Goal: Information Seeking & Learning: Learn about a topic

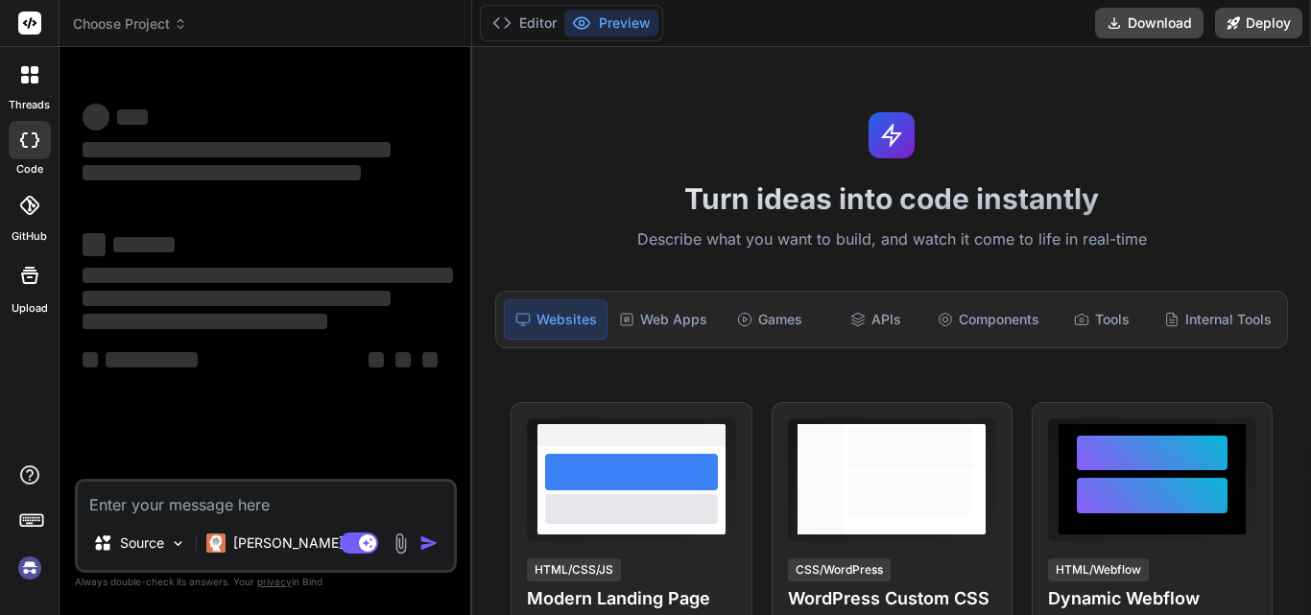
type textarea "x"
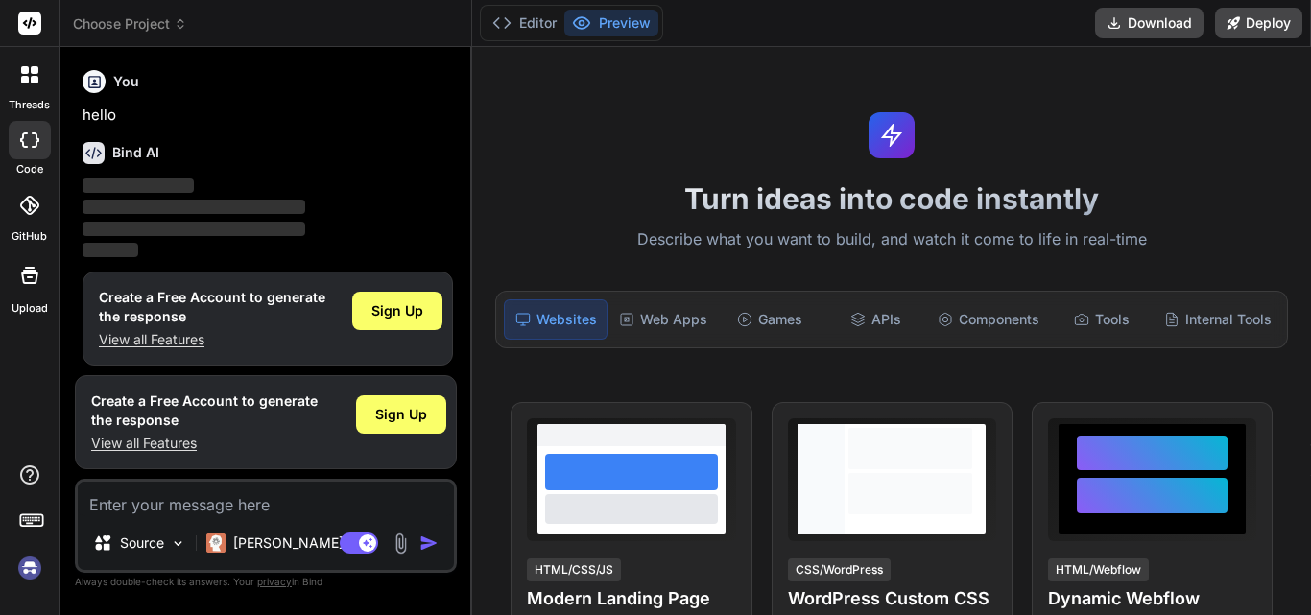
scroll to position [10, 0]
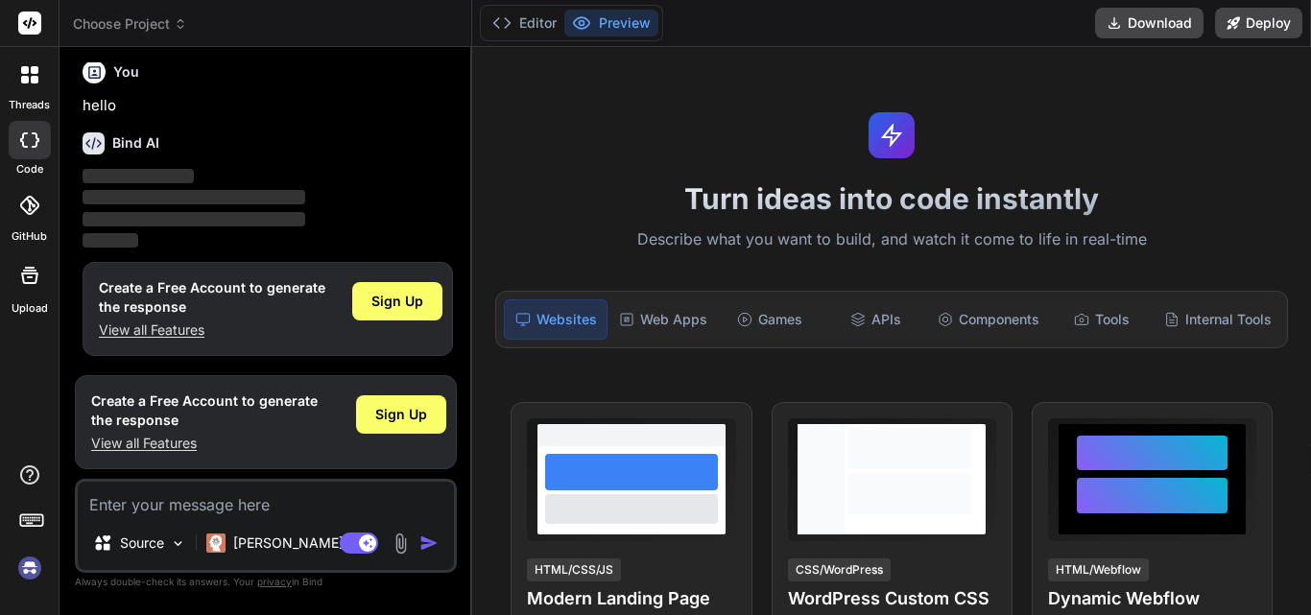
click at [102, 443] on p "View all Features" at bounding box center [204, 443] width 226 height 19
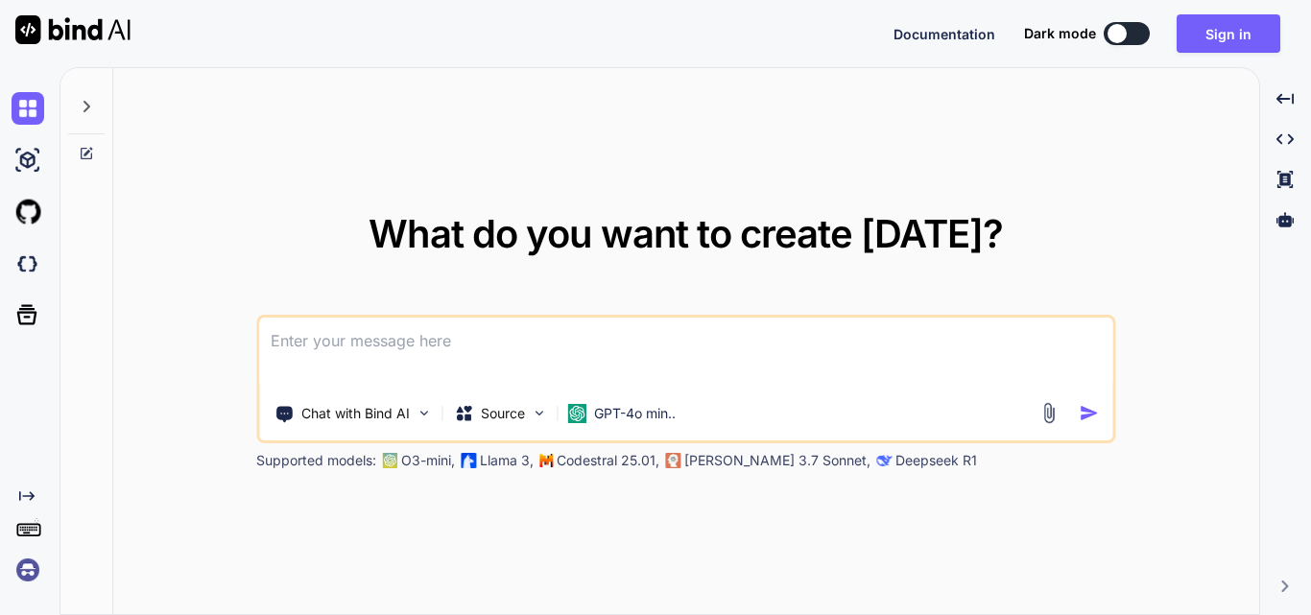
click at [1055, 187] on div "What do you want to create [DATE]? Chat with Bind AI Source GPT-4o min.. Suppor…" at bounding box center [686, 342] width 1146 height 548
click at [1120, 42] on div at bounding box center [1116, 33] width 19 height 19
type textarea "x"
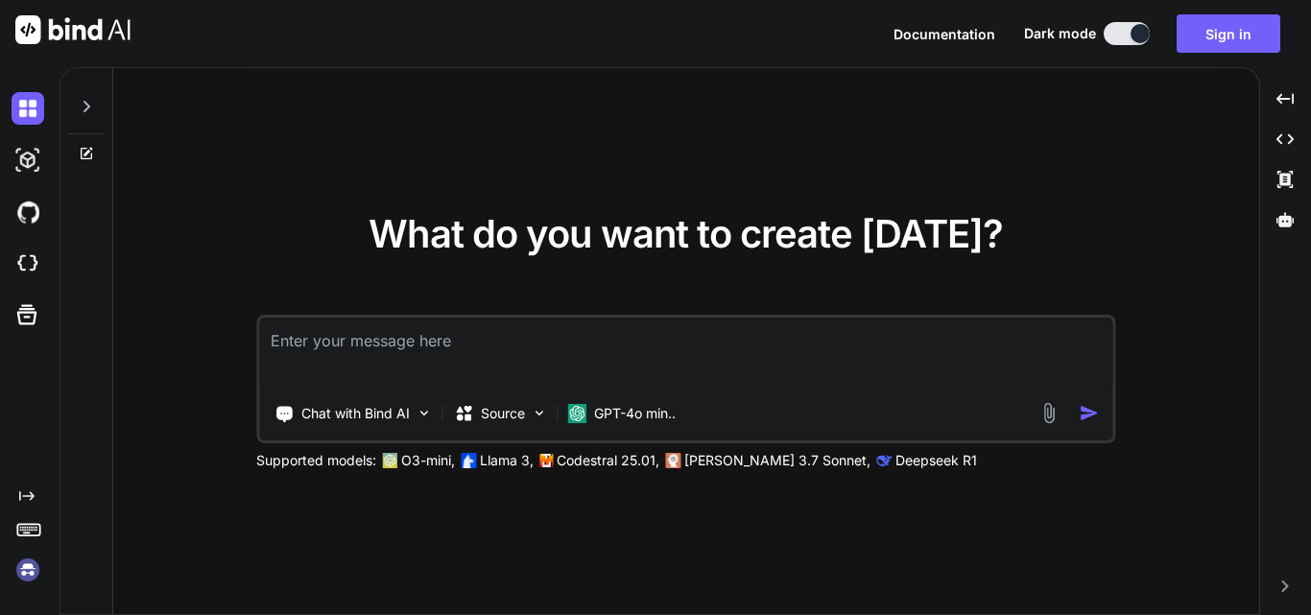
click at [673, 347] on textarea at bounding box center [685, 353] width 853 height 71
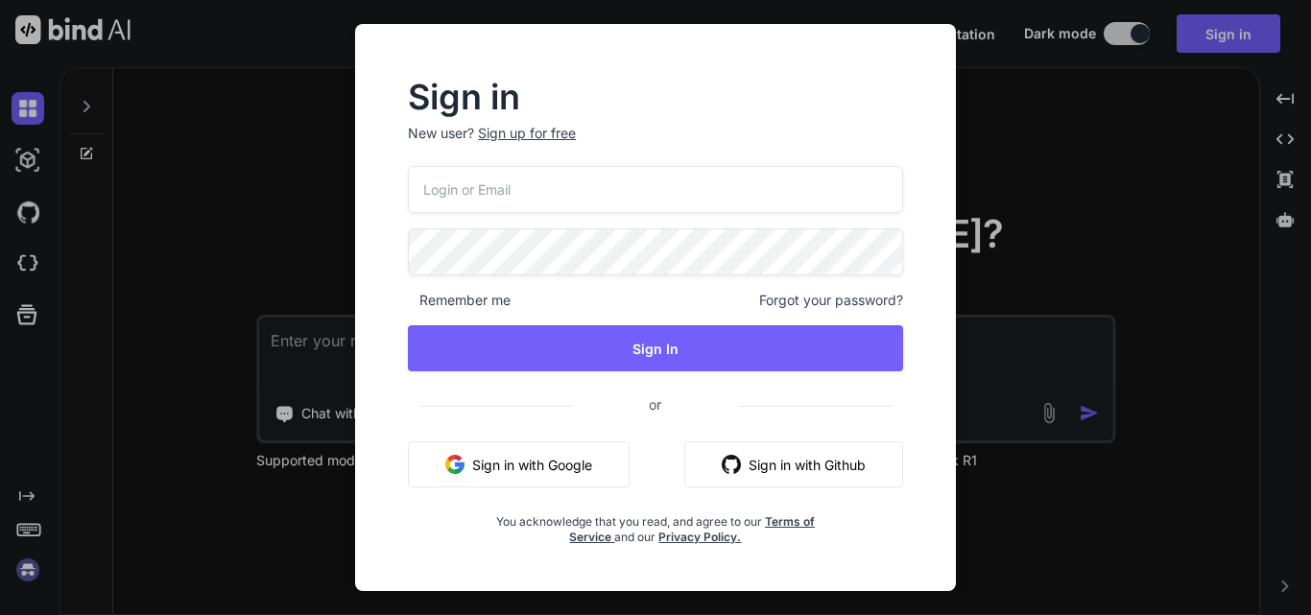
click at [816, 173] on input "email" at bounding box center [655, 189] width 495 height 47
type input "[EMAIL_ADDRESS][DOMAIN_NAME]"
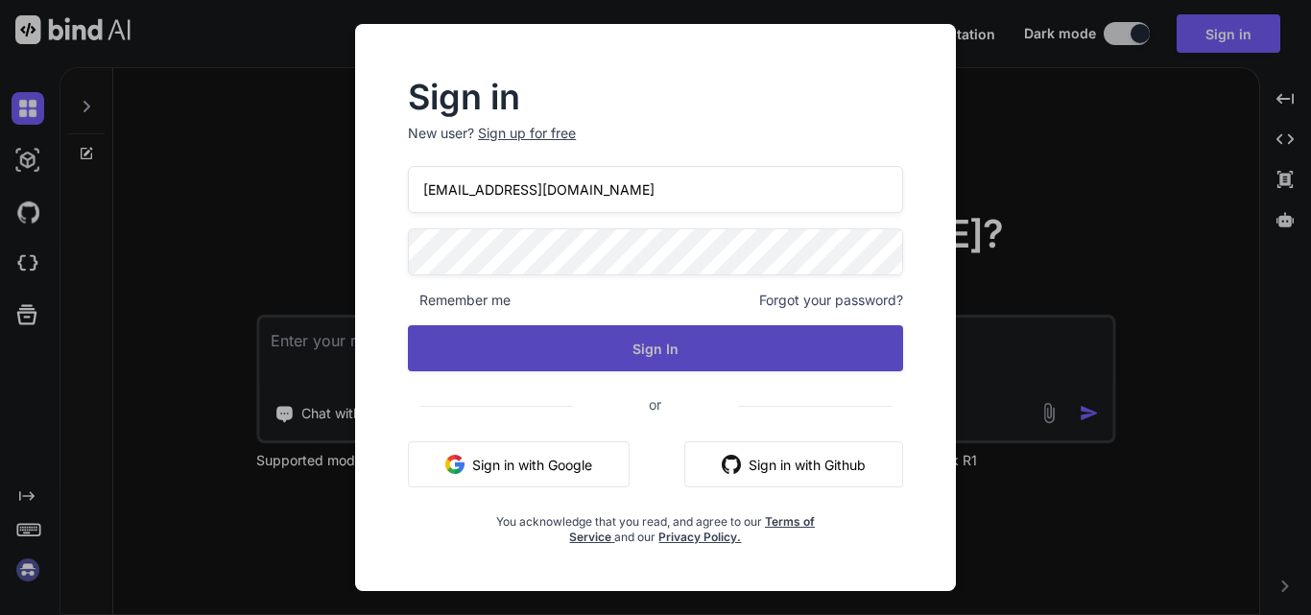
click at [749, 357] on button "Sign In" at bounding box center [655, 348] width 495 height 46
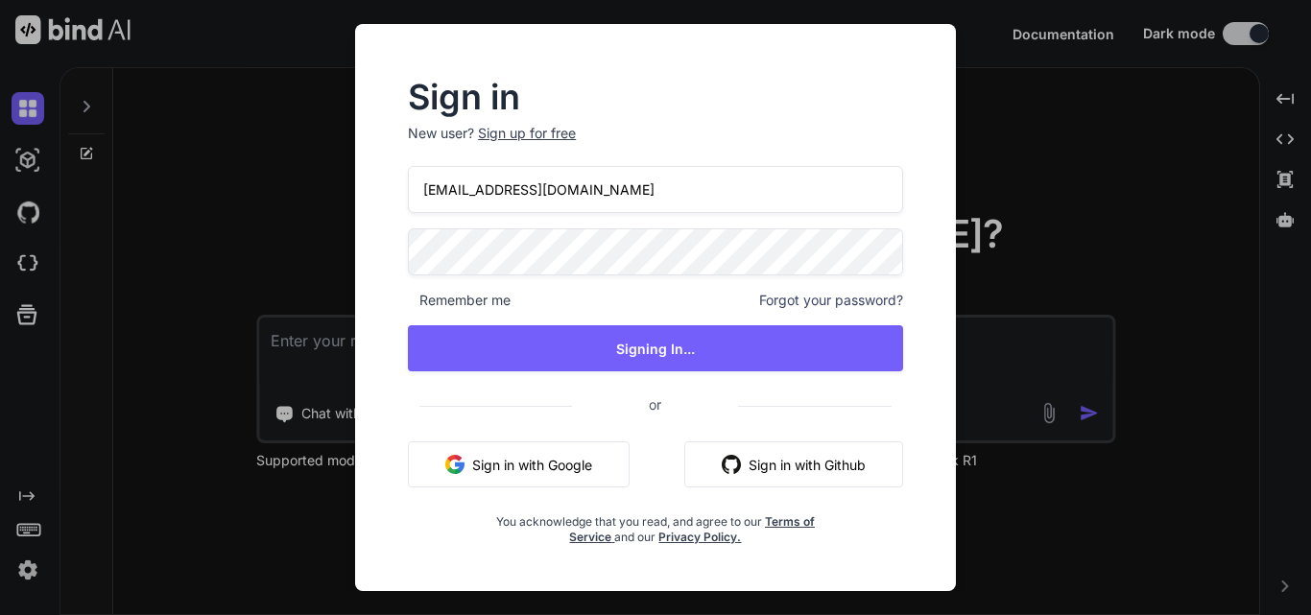
click at [414, 300] on span "Remember me" at bounding box center [459, 300] width 103 height 19
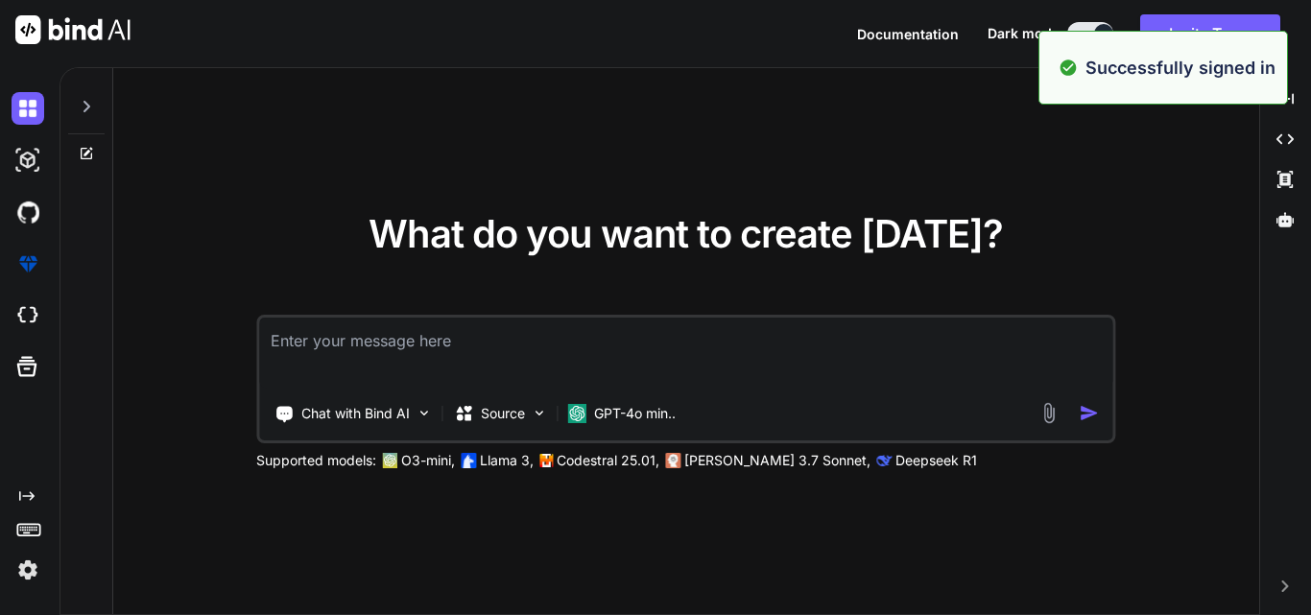
click at [1127, 230] on div "What do you want to create [DATE]? Chat with Bind AI Source GPT-4o min.. Suppor…" at bounding box center [686, 342] width 1146 height 548
type textarea "x"
click at [1127, 230] on div "What do you want to create [DATE]? Chat with Bind AI Source GPT-4o min.. Suppor…" at bounding box center [686, 342] width 1146 height 548
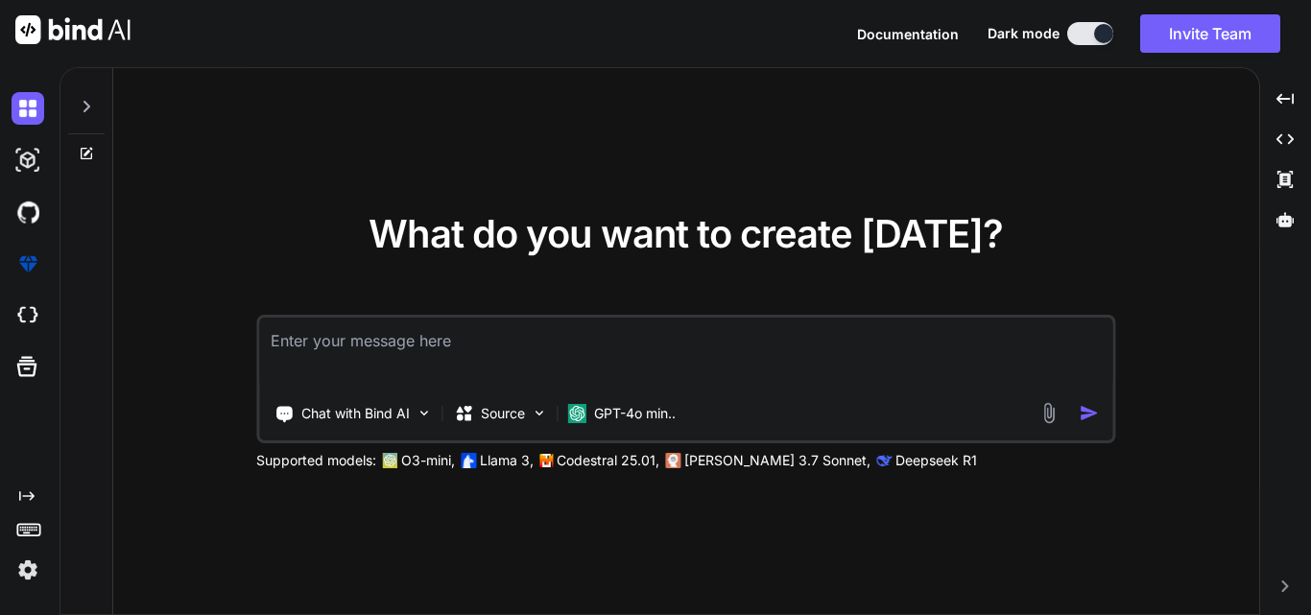
click at [379, 370] on textarea at bounding box center [685, 353] width 853 height 71
paste textarea "7 principles of testing"
type textarea "7 principles of testing"
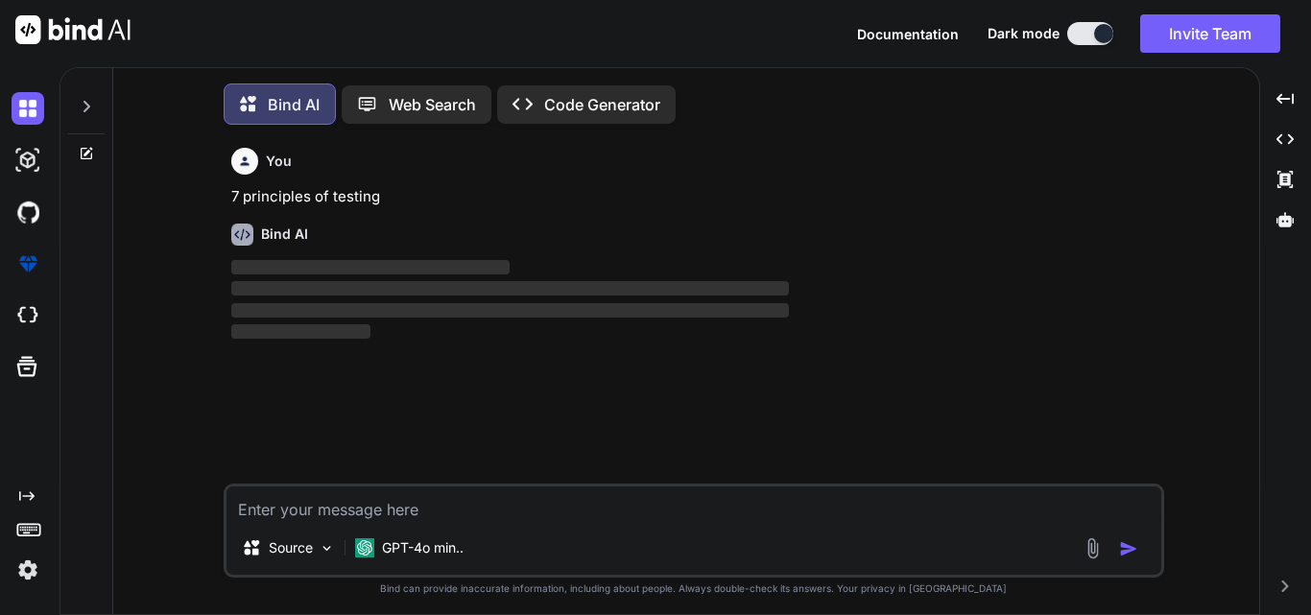
scroll to position [10, 0]
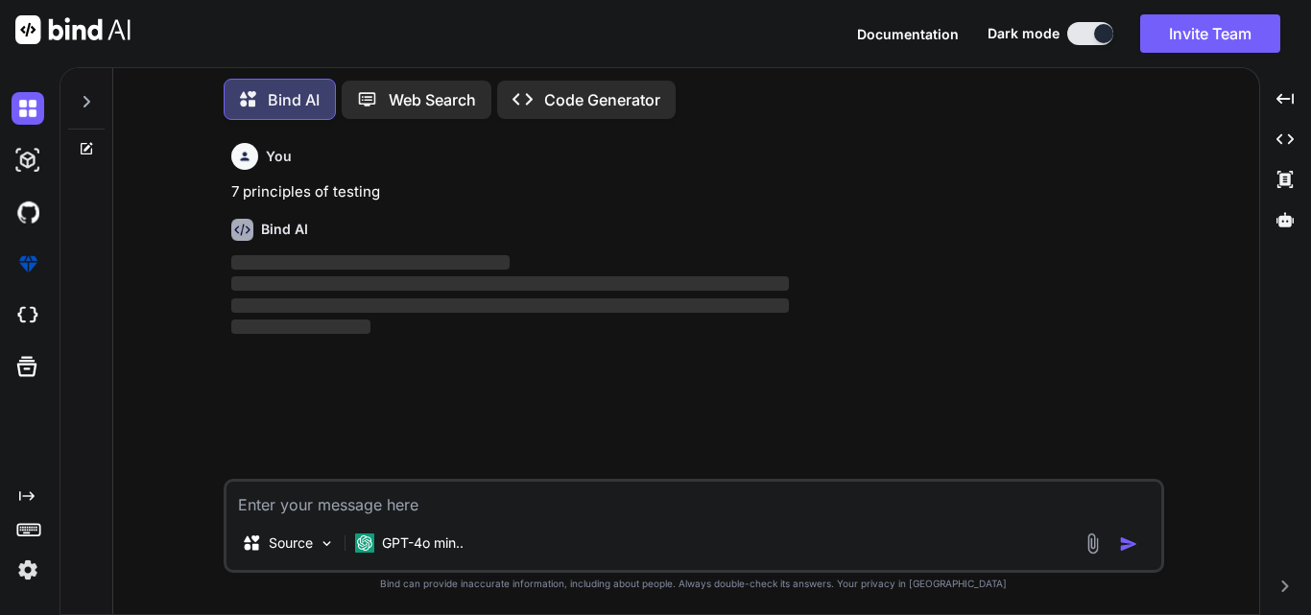
click at [458, 504] on textarea at bounding box center [693, 499] width 935 height 35
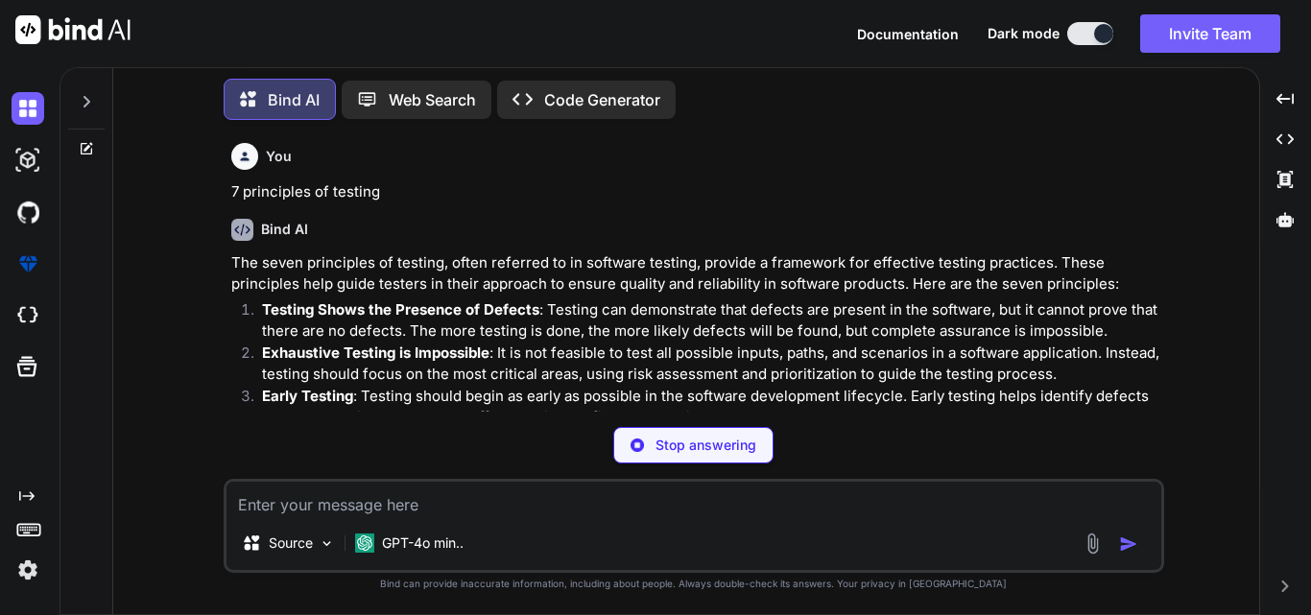
click at [438, 490] on textarea at bounding box center [693, 499] width 935 height 35
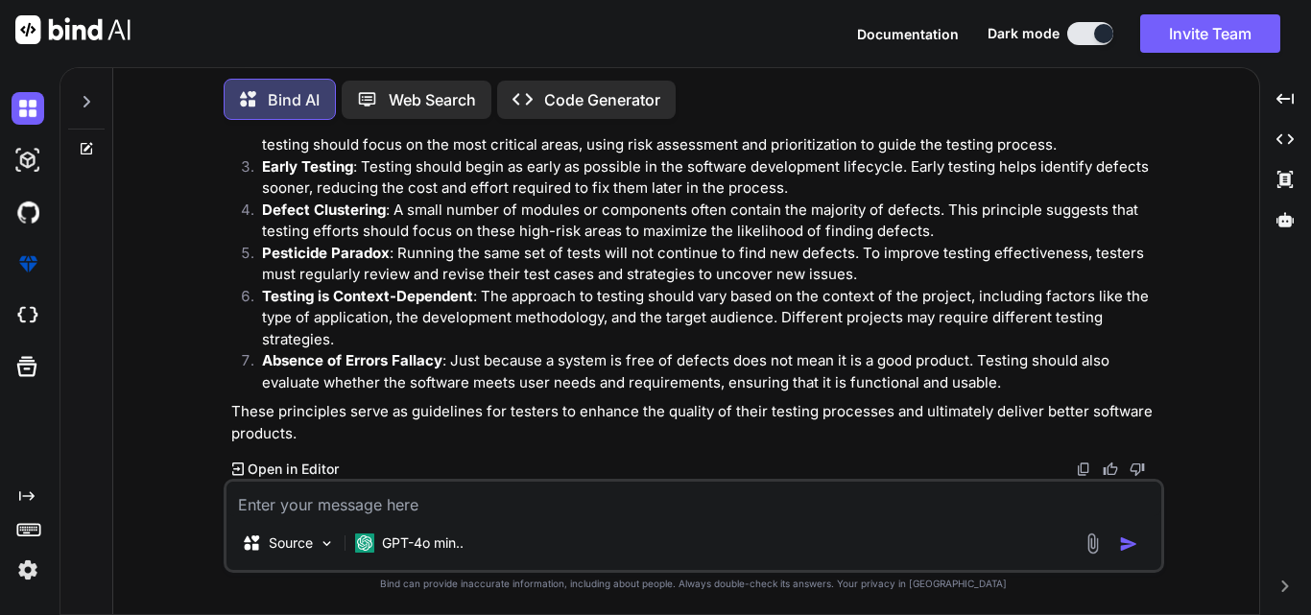
scroll to position [229, 0]
click at [438, 494] on textarea at bounding box center [693, 499] width 935 height 35
paste textarea "api testing using postman"
type textarea "x"
type textarea "api testing using postman"
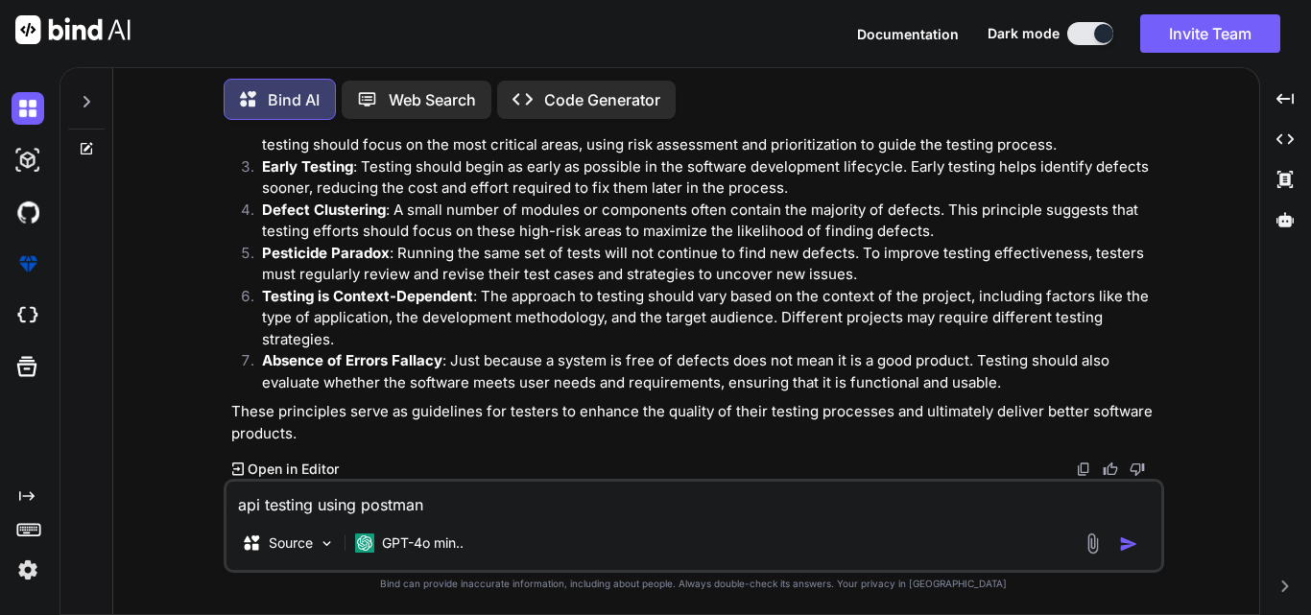
type textarea "x"
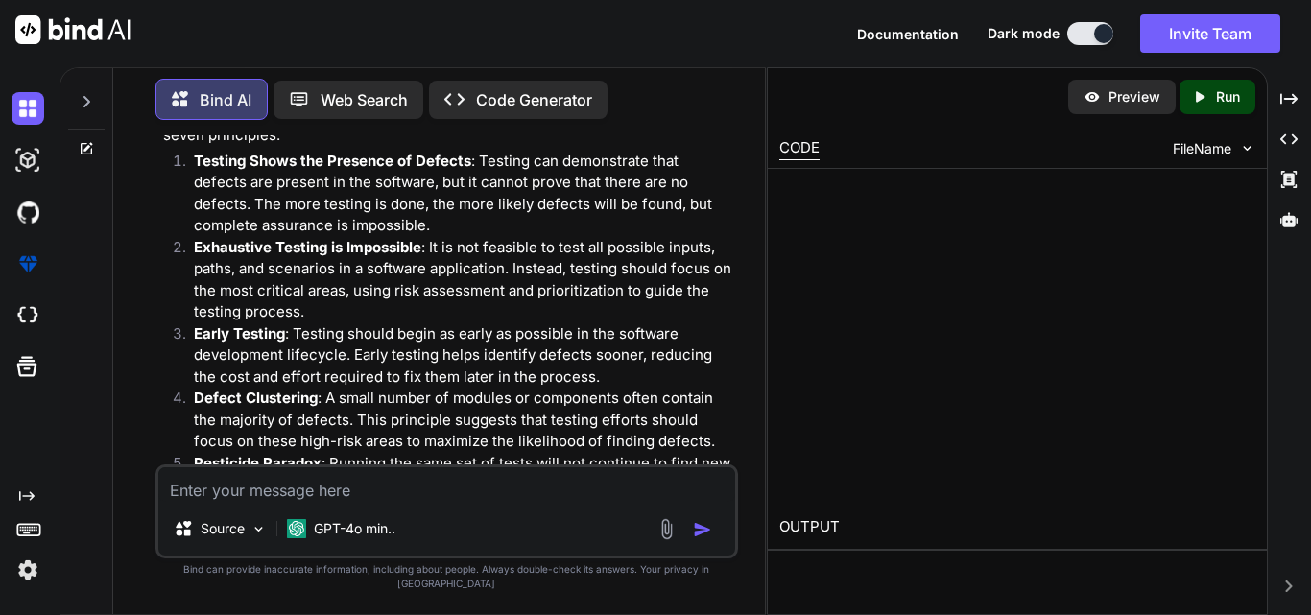
scroll to position [235, 0]
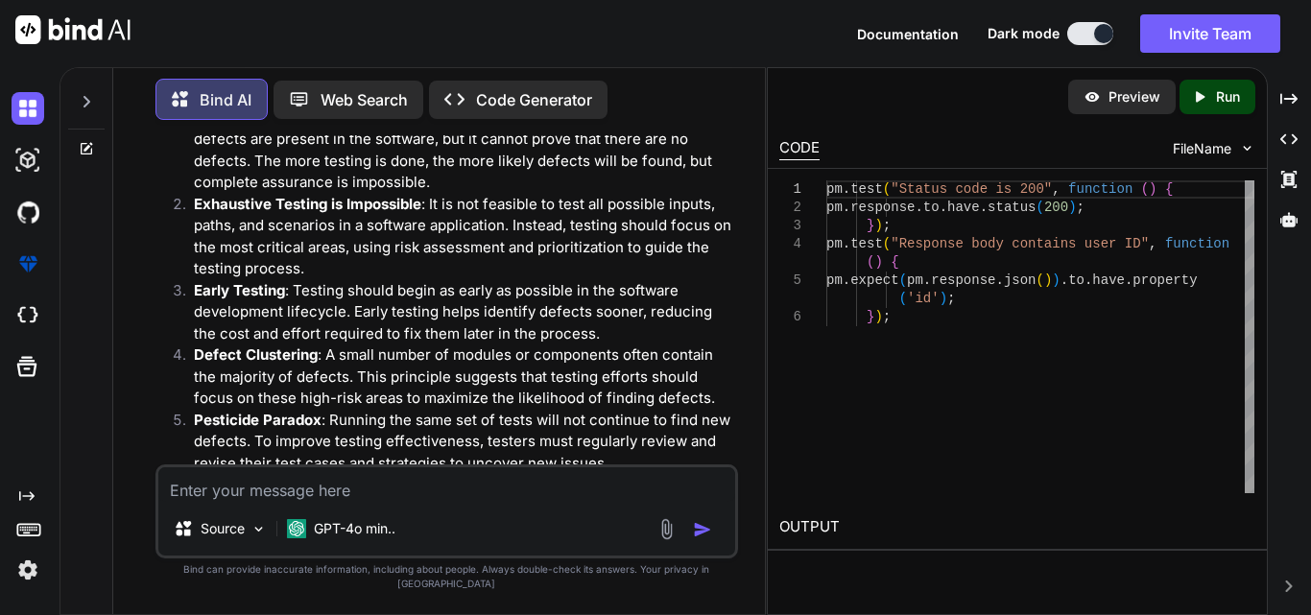
type textarea "x"
type textarea "pm.test("Status code is 200", function () { pm.response.to.have.status(200); })…"
click at [1044, 286] on div "pm . test ( "Status code is 200" , function ( ) { pm . response . to . have . s…" at bounding box center [1040, 336] width 428 height 313
click at [953, 306] on div "pm . test ( "Status code is 200" , function ( ) { pm . response . to . have . s…" at bounding box center [1040, 336] width 428 height 313
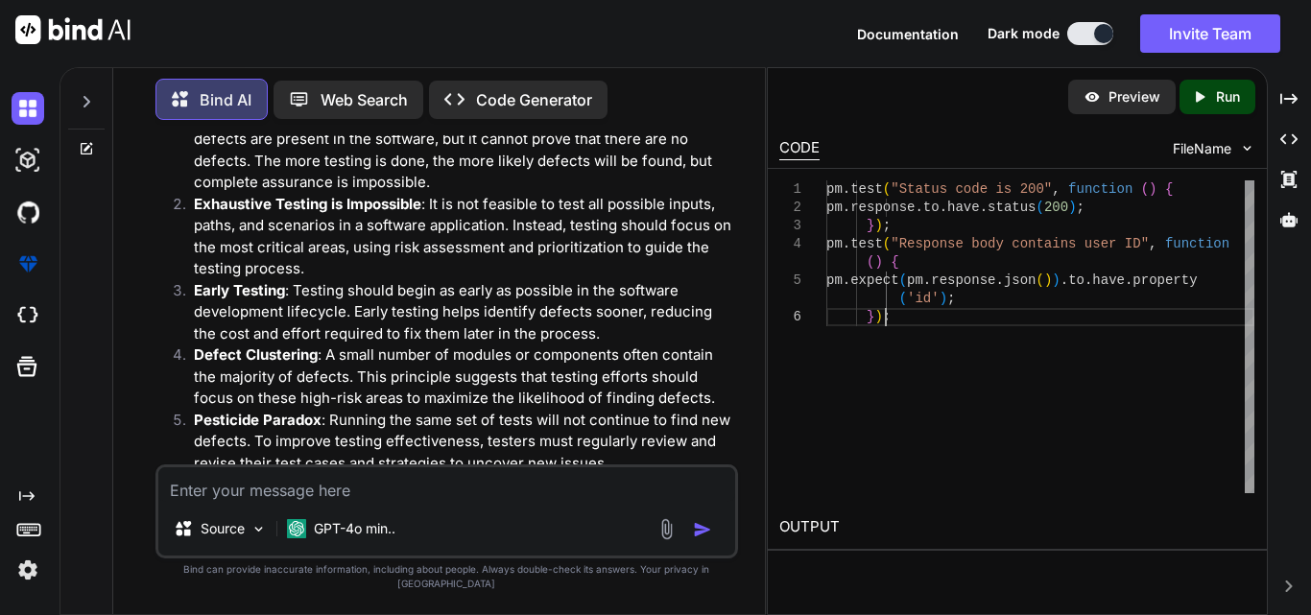
drag, startPoint x: 930, startPoint y: 314, endPoint x: 920, endPoint y: 317, distance: 10.0
click at [920, 317] on div "pm . test ( "Status code is 200" , function ( ) { pm . response . to . have . s…" at bounding box center [1040, 336] width 428 height 313
click at [824, 513] on h2 "OUTPUT" at bounding box center [1017, 527] width 499 height 45
click at [823, 513] on h2 "OUTPUT" at bounding box center [1017, 527] width 499 height 45
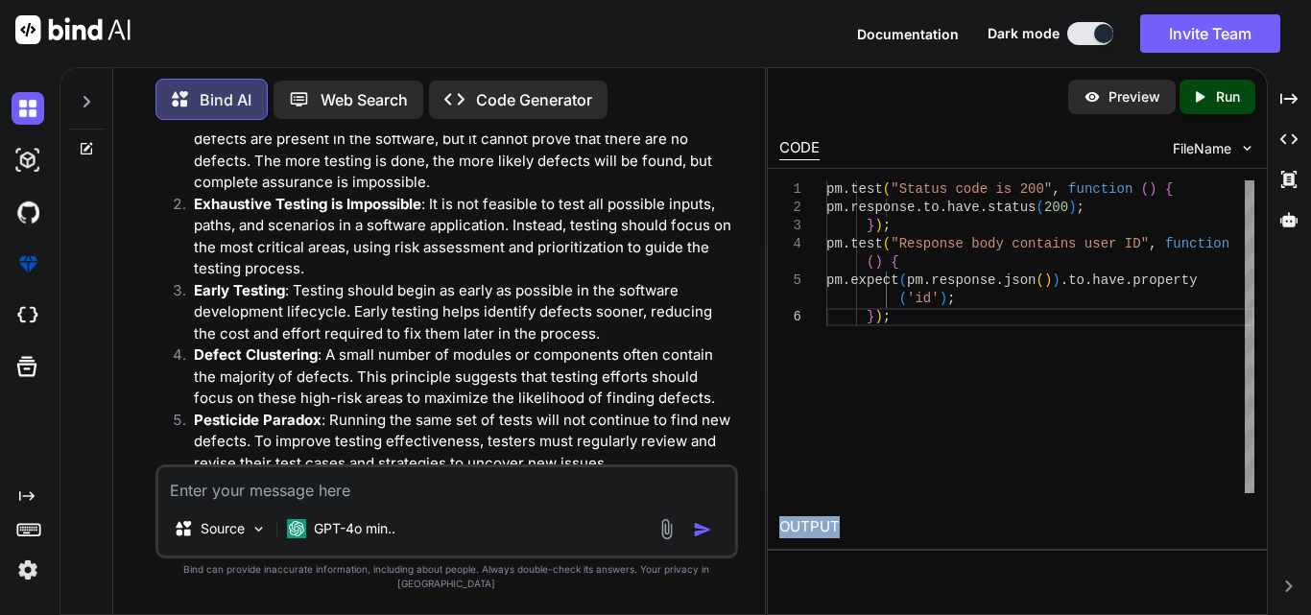
click at [823, 513] on h2 "OUTPUT" at bounding box center [1017, 527] width 499 height 45
click at [916, 474] on div "pm . test ( "Status code is 200" , function ( ) { pm . response . to . have . s…" at bounding box center [1040, 336] width 428 height 313
click at [1093, 98] on img at bounding box center [1091, 96] width 17 height 17
click at [1212, 101] on icon "Created with Pixso." at bounding box center [1203, 96] width 25 height 17
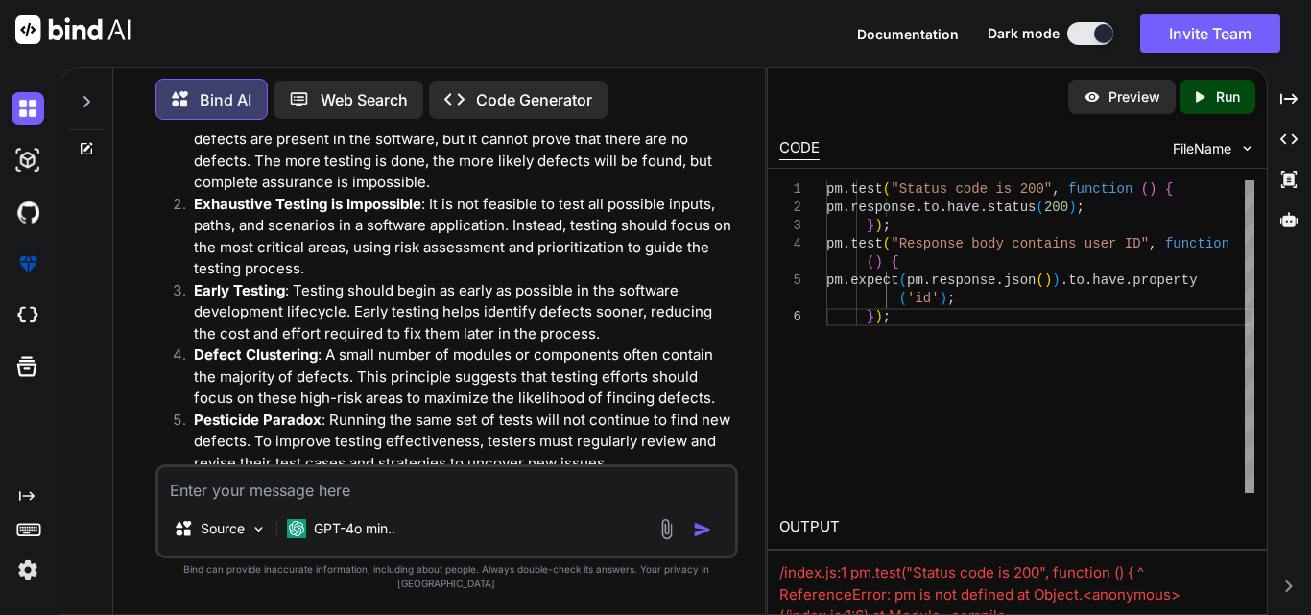
click at [45, 160] on div at bounding box center [32, 160] width 40 height 33
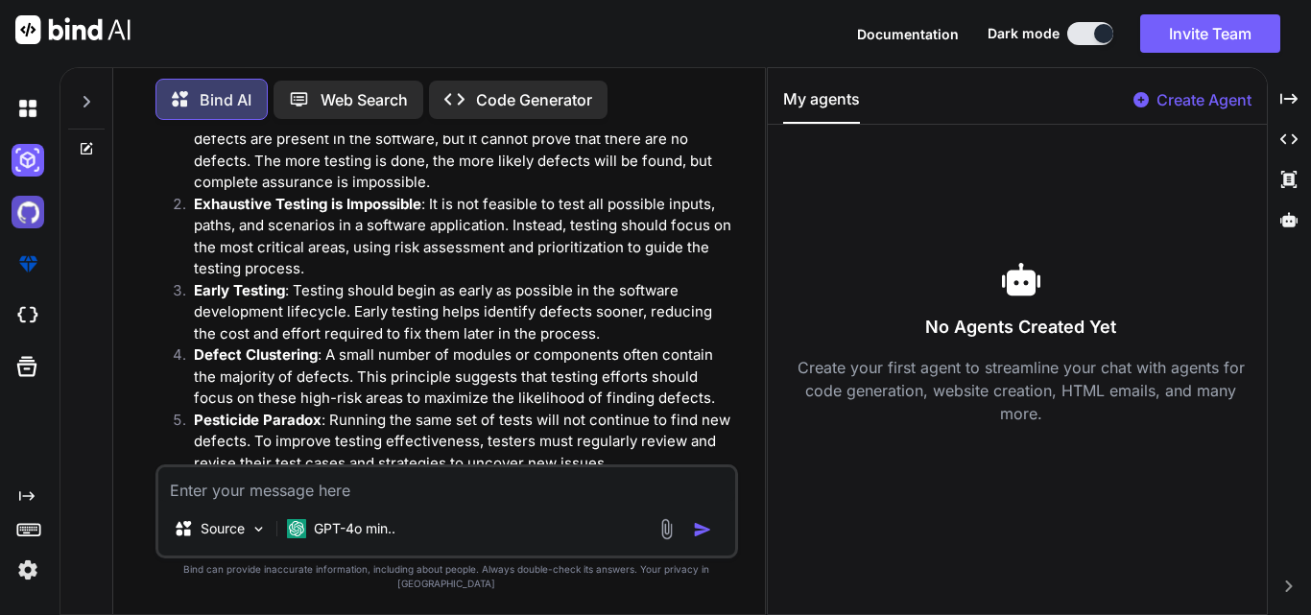
click at [27, 204] on img at bounding box center [28, 212] width 33 height 33
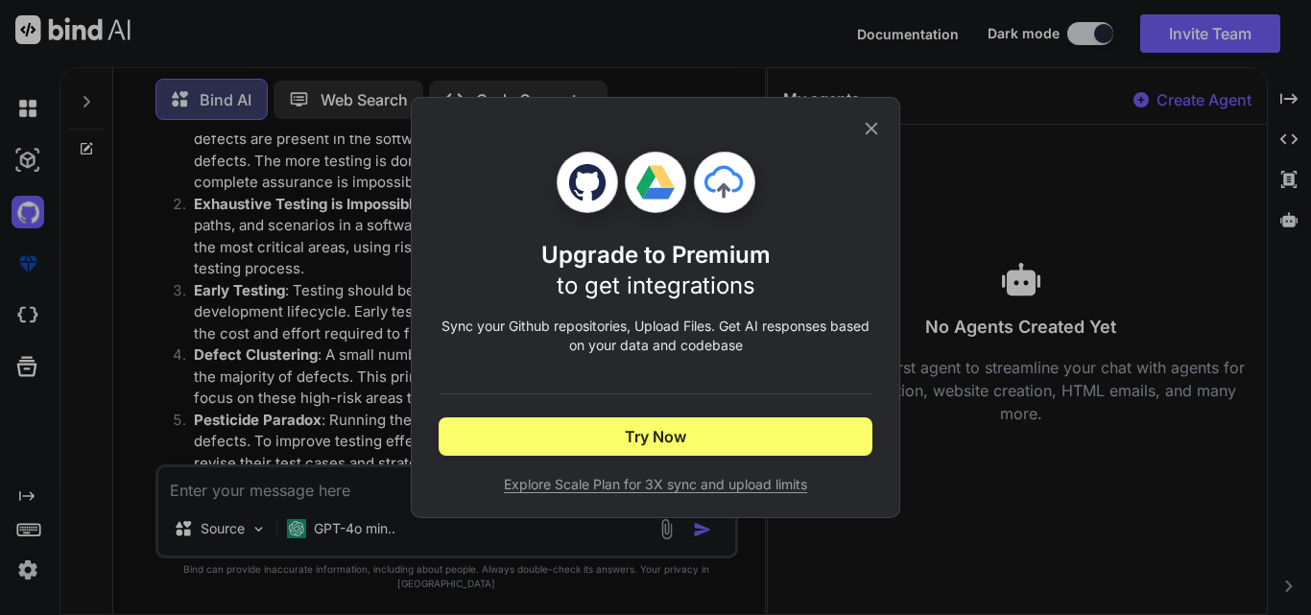
click at [861, 122] on icon at bounding box center [871, 128] width 21 height 21
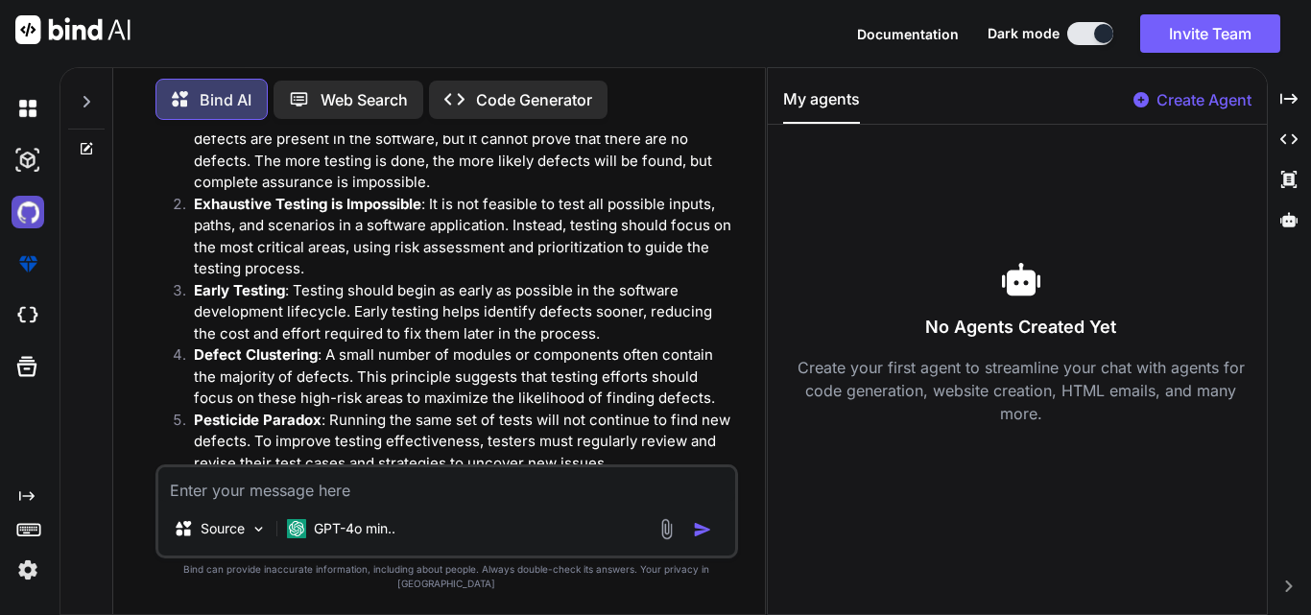
click at [26, 207] on img at bounding box center [28, 212] width 33 height 33
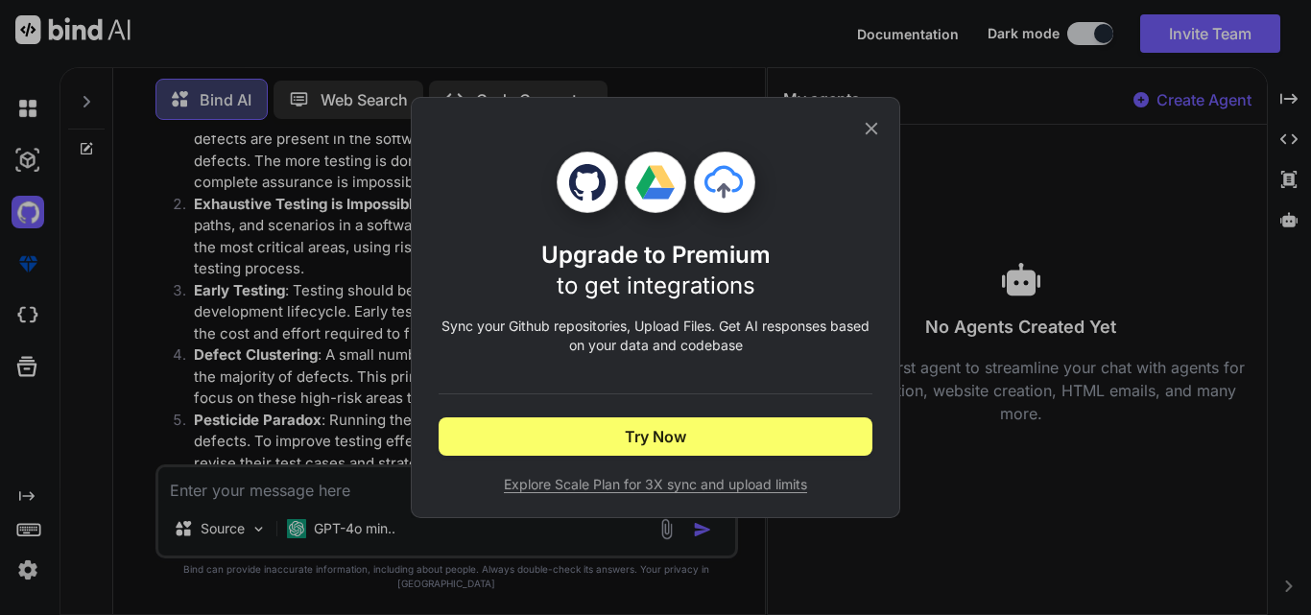
click at [869, 122] on icon at bounding box center [871, 128] width 21 height 21
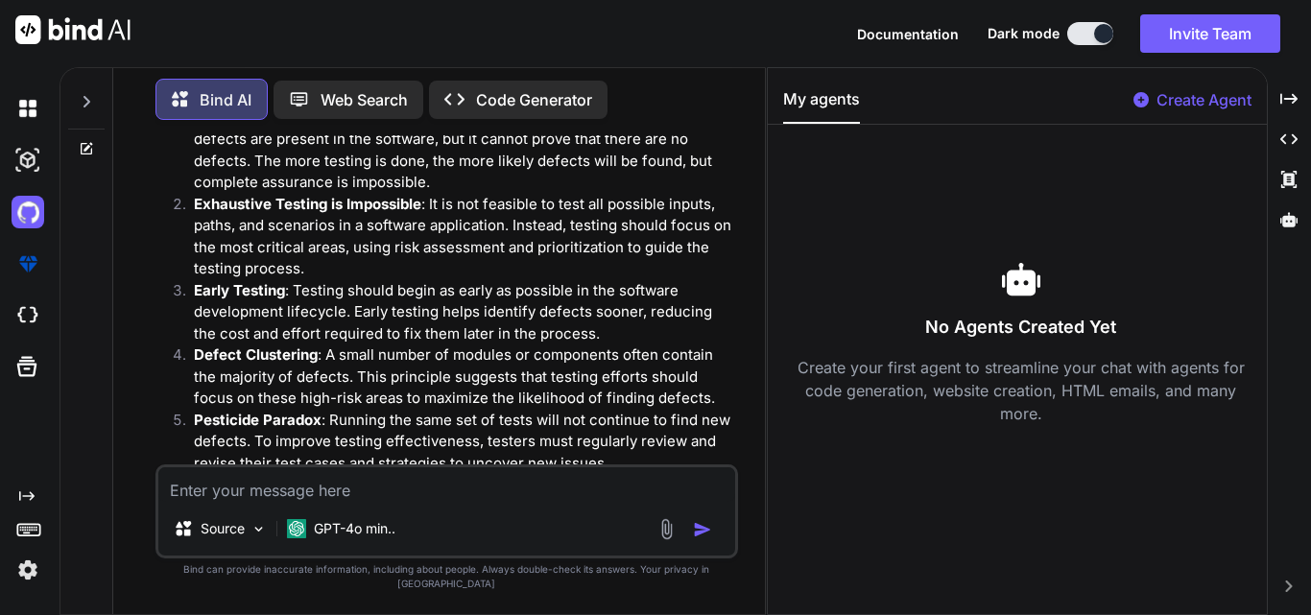
click at [28, 286] on div at bounding box center [32, 264] width 40 height 52
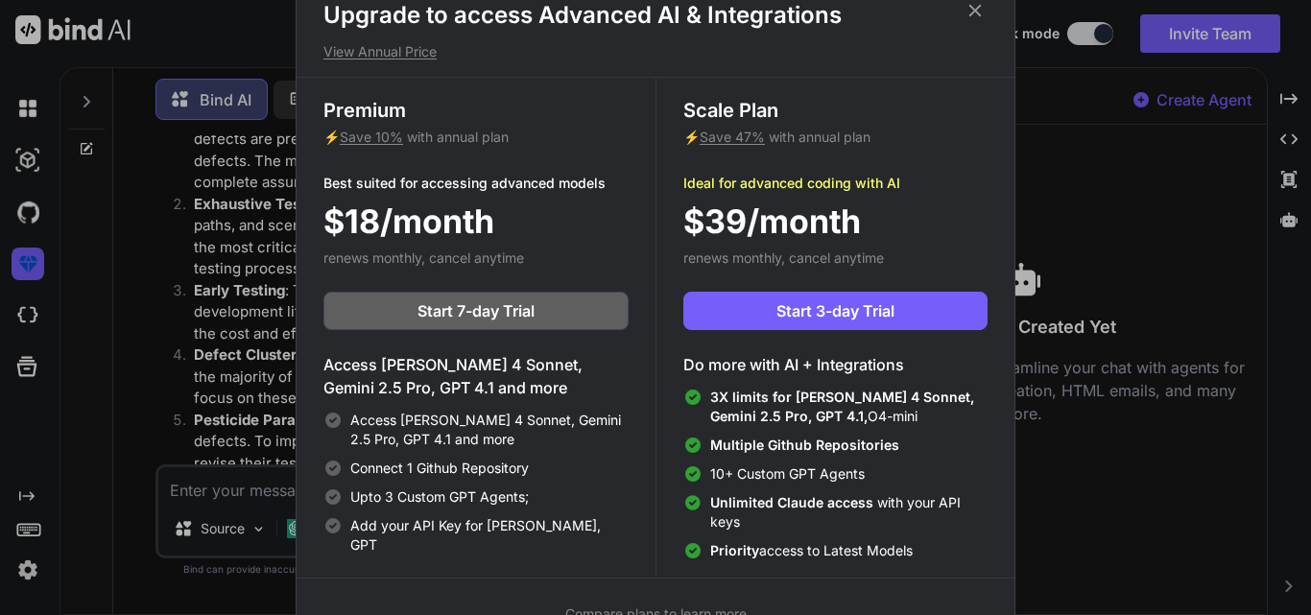
click at [973, 23] on h1 "Upgrade to access Advanced AI & Integrations" at bounding box center [655, 15] width 664 height 31
click at [969, 13] on icon at bounding box center [974, 10] width 21 height 21
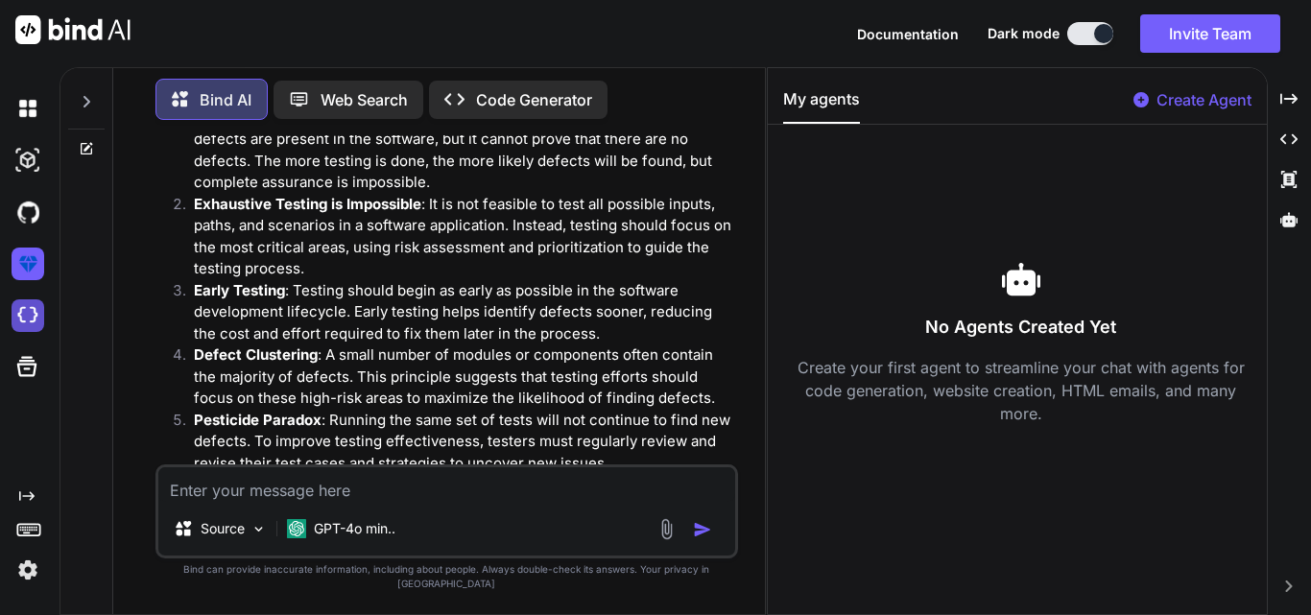
click at [18, 307] on img at bounding box center [28, 315] width 33 height 33
click at [17, 370] on icon at bounding box center [26, 366] width 27 height 27
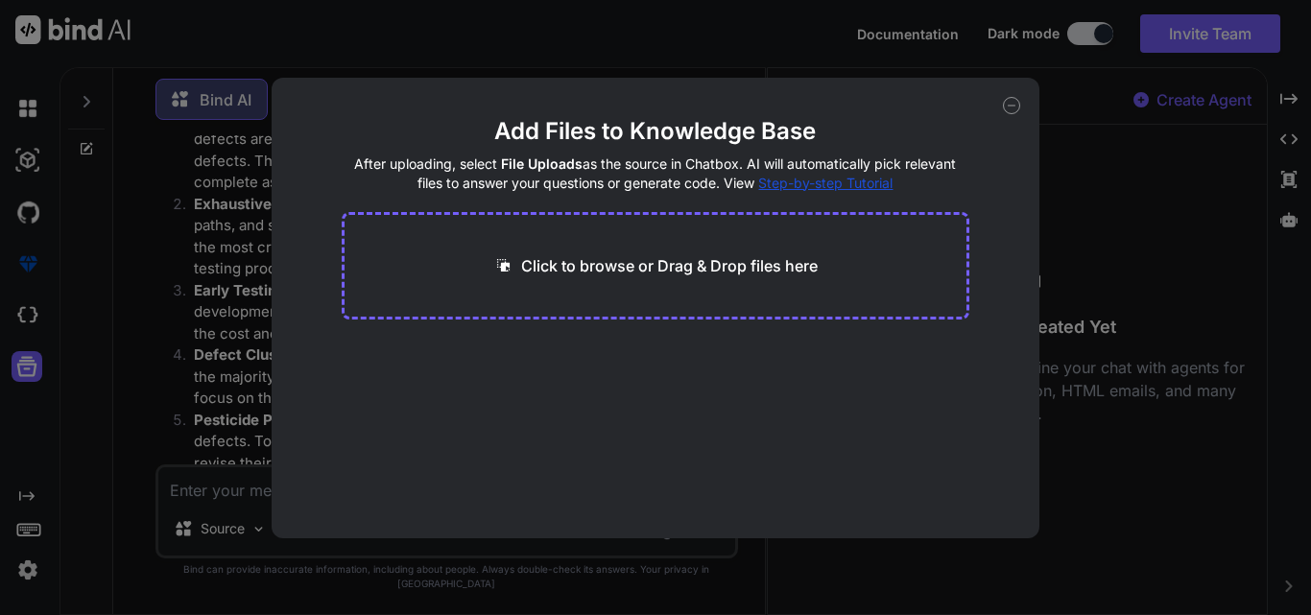
click at [1012, 103] on icon at bounding box center [1011, 105] width 17 height 17
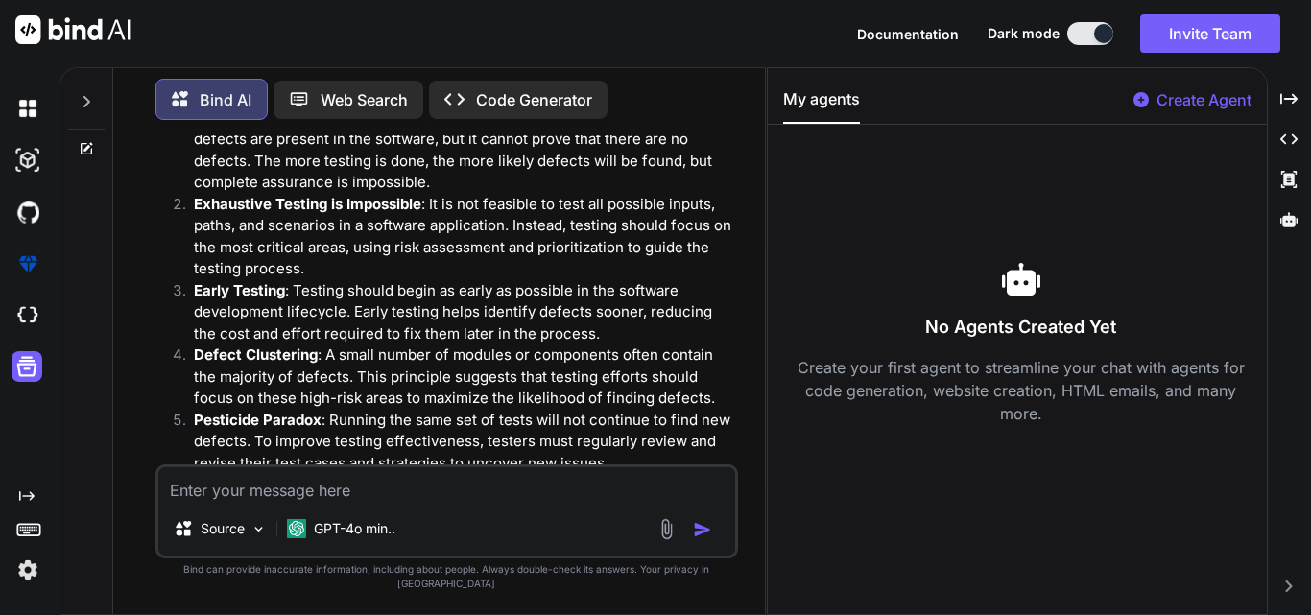
click at [346, 106] on p "Web Search" at bounding box center [363, 99] width 87 height 23
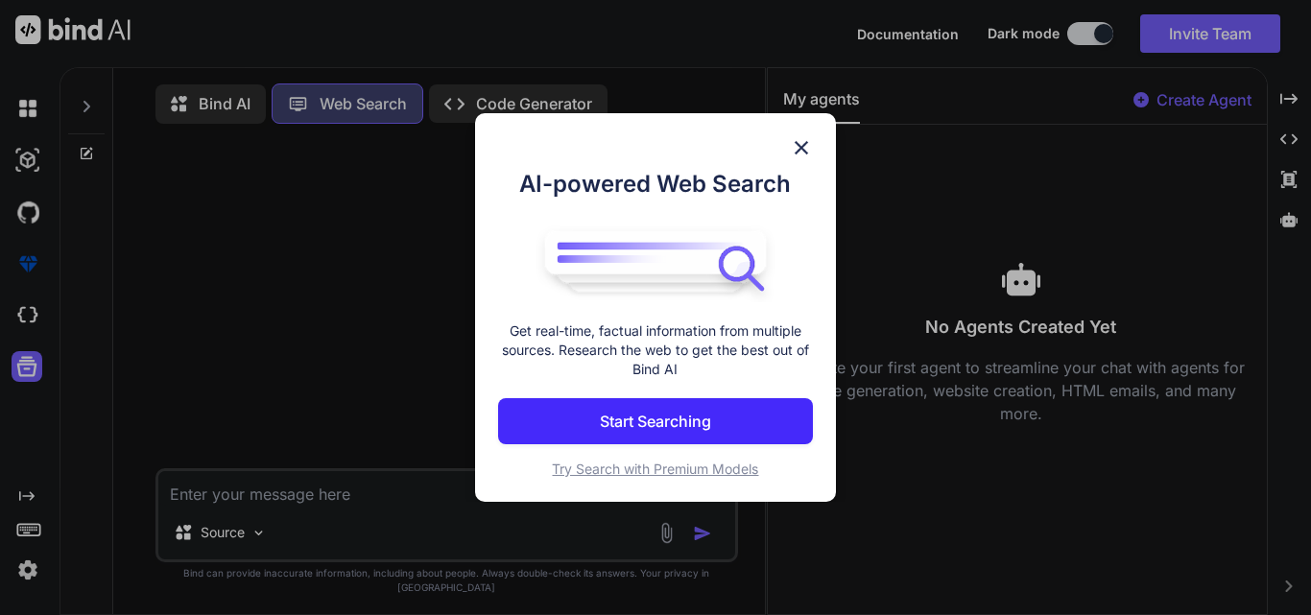
scroll to position [9, 0]
click at [634, 415] on p "Start Searching" at bounding box center [655, 421] width 111 height 23
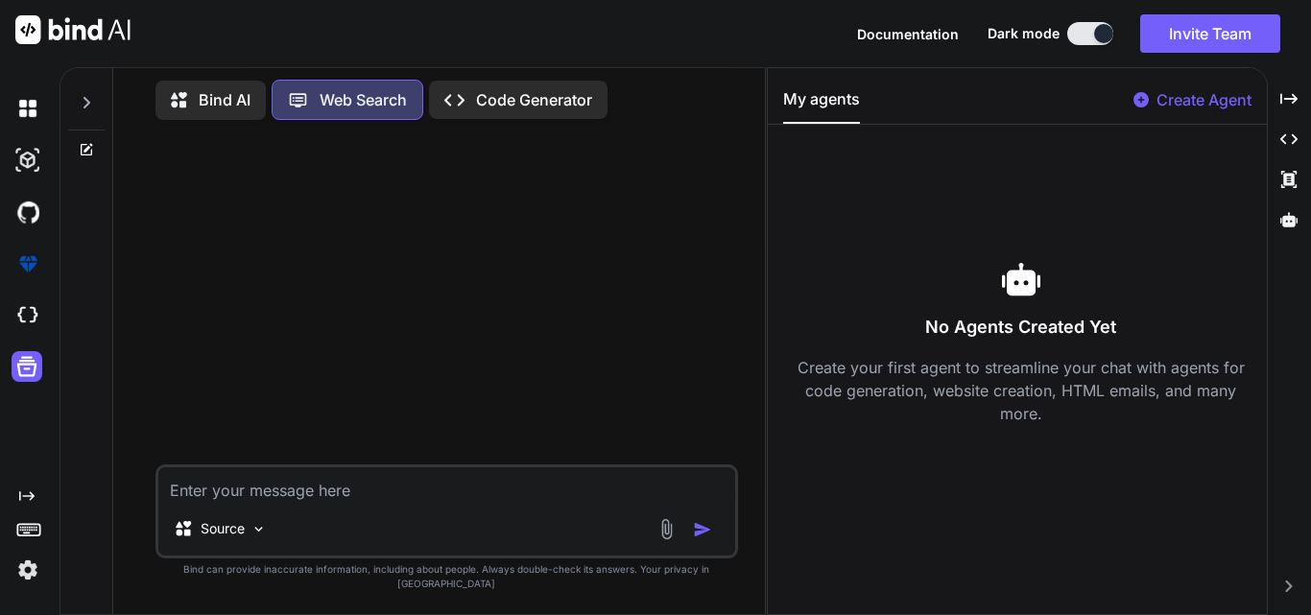
click at [511, 88] on p "Code Generator" at bounding box center [534, 99] width 116 height 23
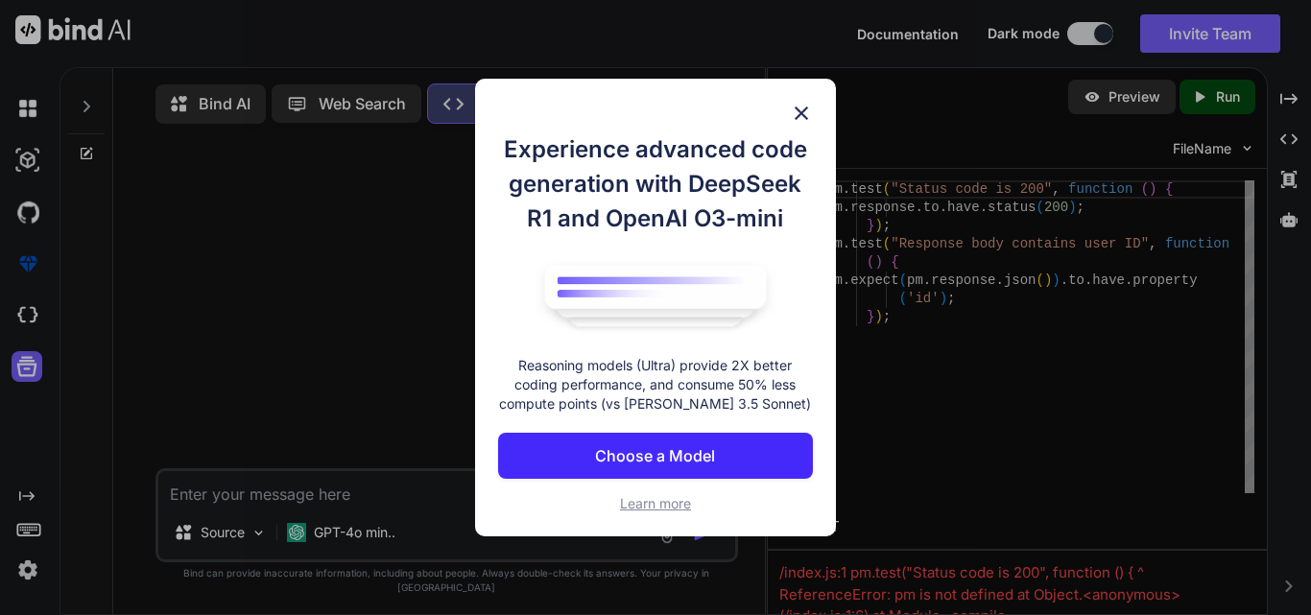
click at [684, 448] on p "Choose a Model" at bounding box center [655, 455] width 120 height 23
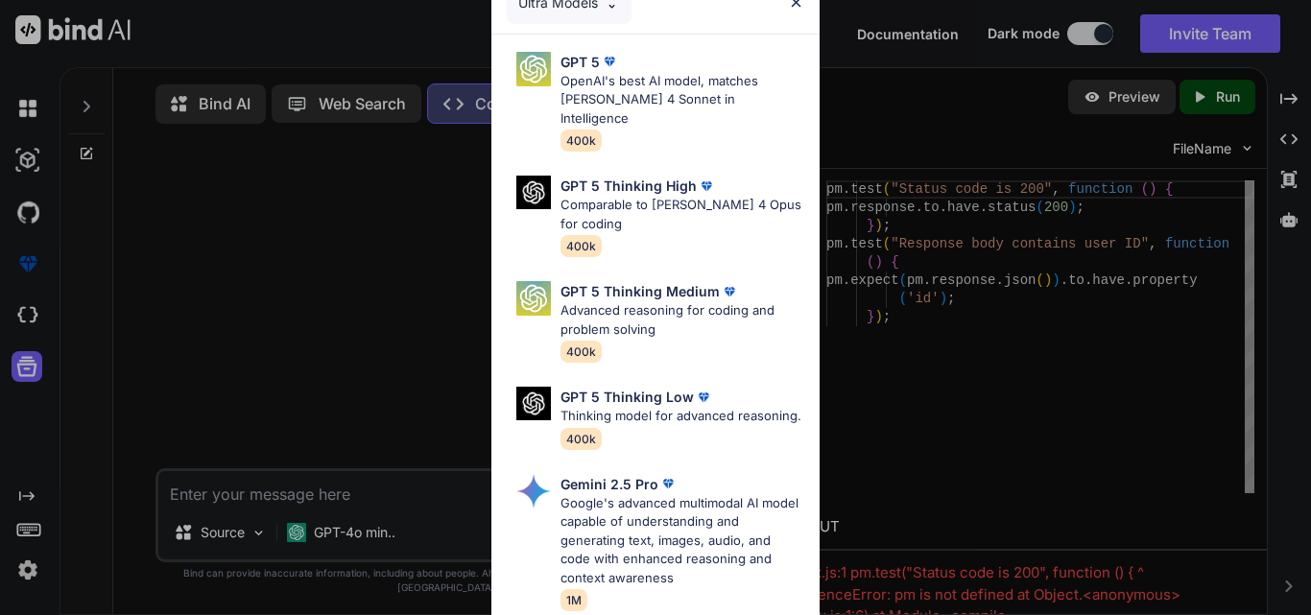
click at [796, 4] on img at bounding box center [796, 2] width 16 height 16
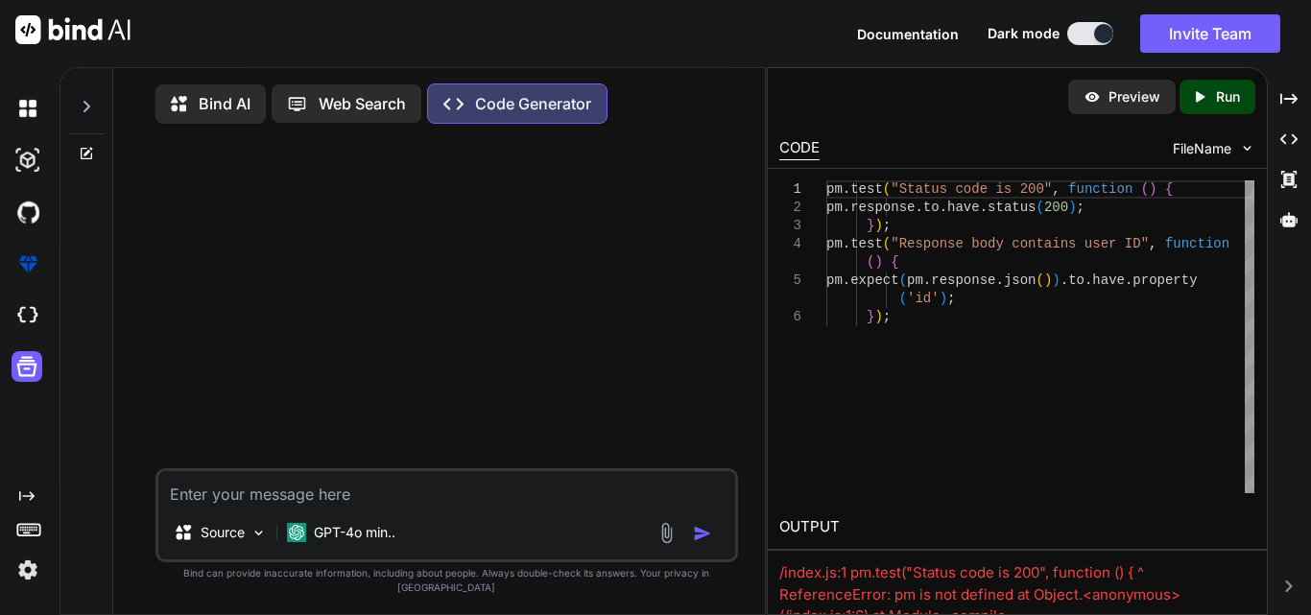
click at [327, 101] on p "Web Search" at bounding box center [362, 103] width 87 height 23
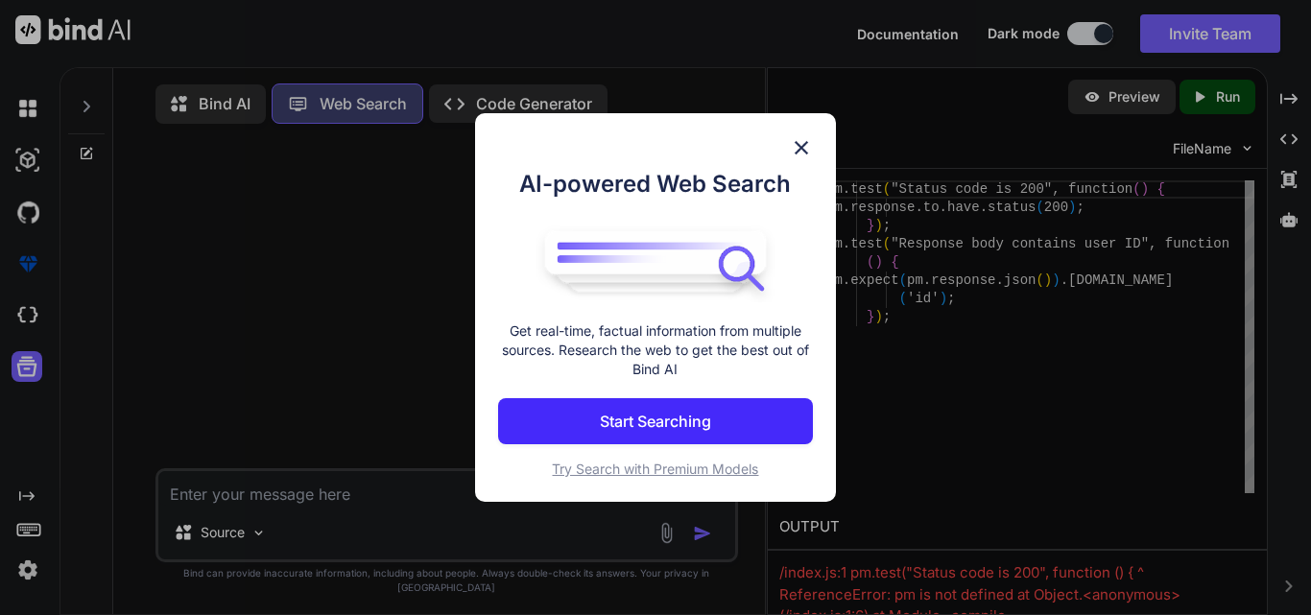
scroll to position [9, 0]
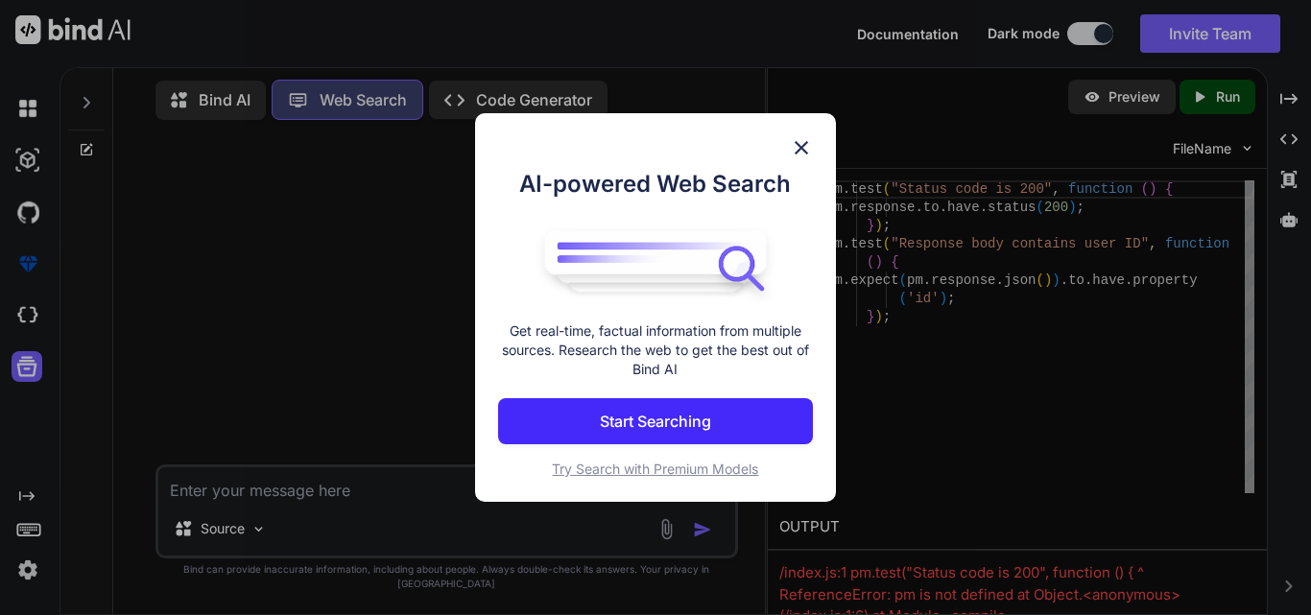
click at [725, 399] on button "Start Searching" at bounding box center [655, 421] width 315 height 46
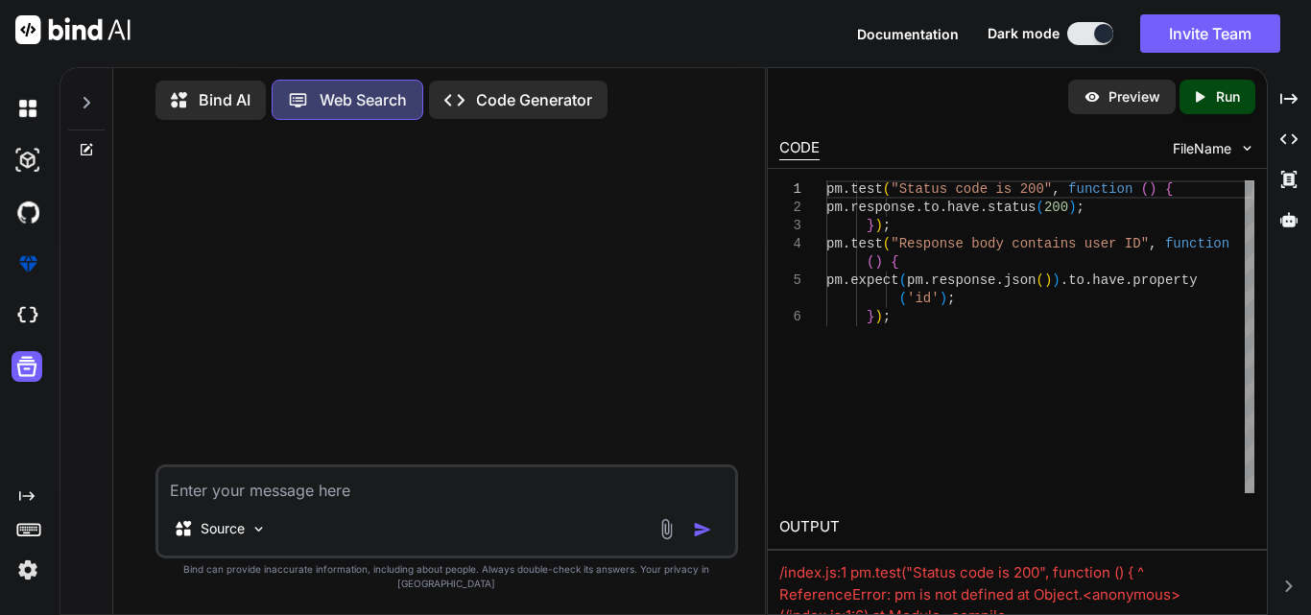
click at [217, 113] on div "Bind AI" at bounding box center [210, 100] width 110 height 39
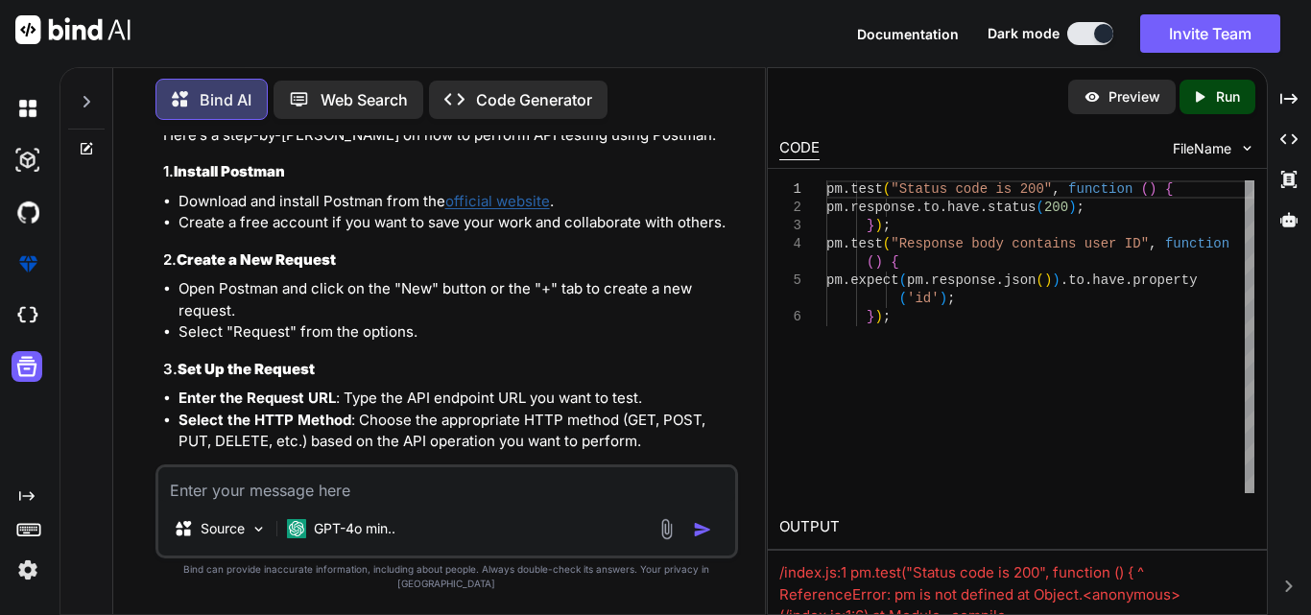
scroll to position [1099, 0]
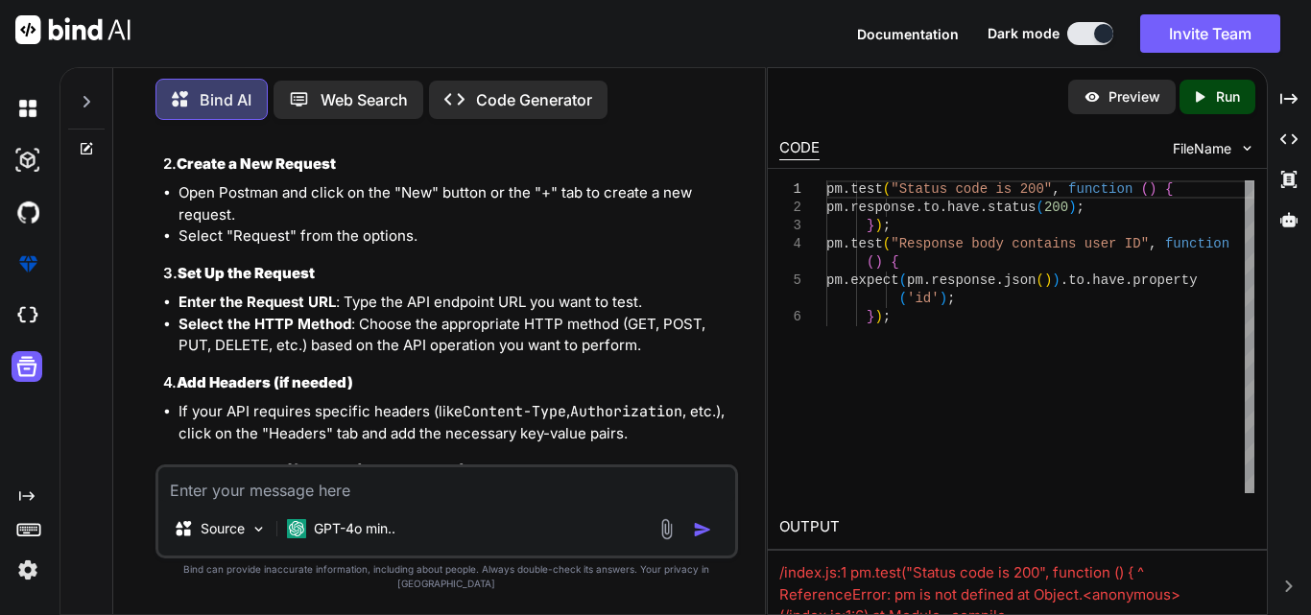
click at [308, 488] on textarea at bounding box center [446, 484] width 577 height 35
paste textarea "what is api testing"
type textarea "x"
type textarea "what is api testing"
type textarea "x"
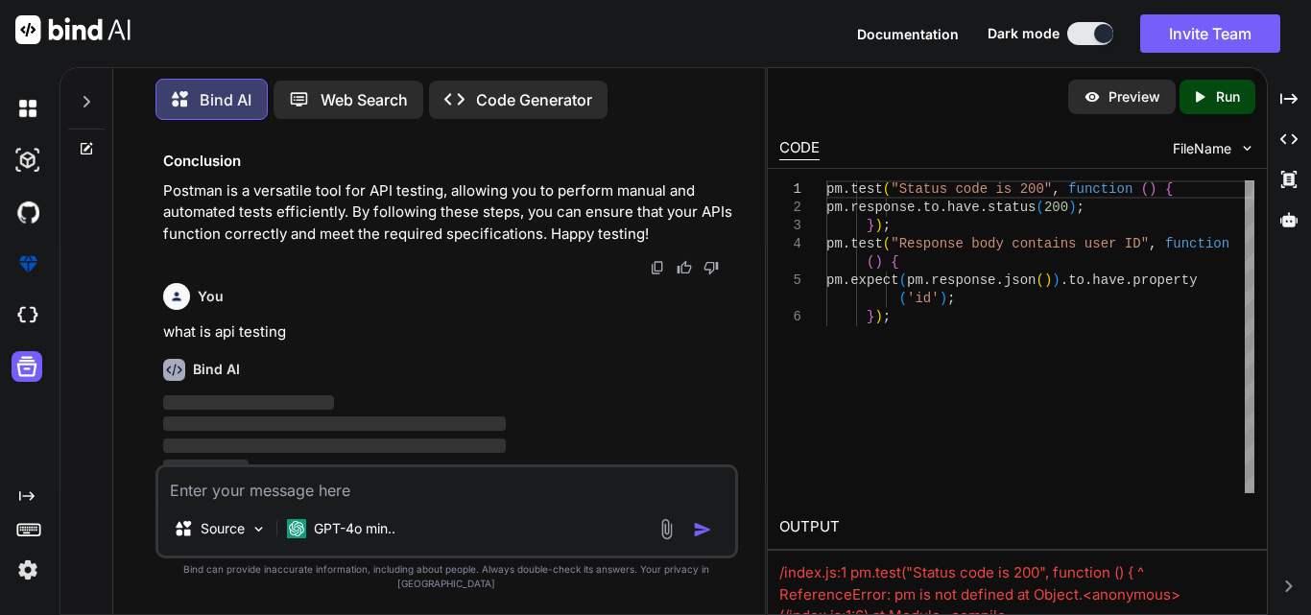
scroll to position [2288, 0]
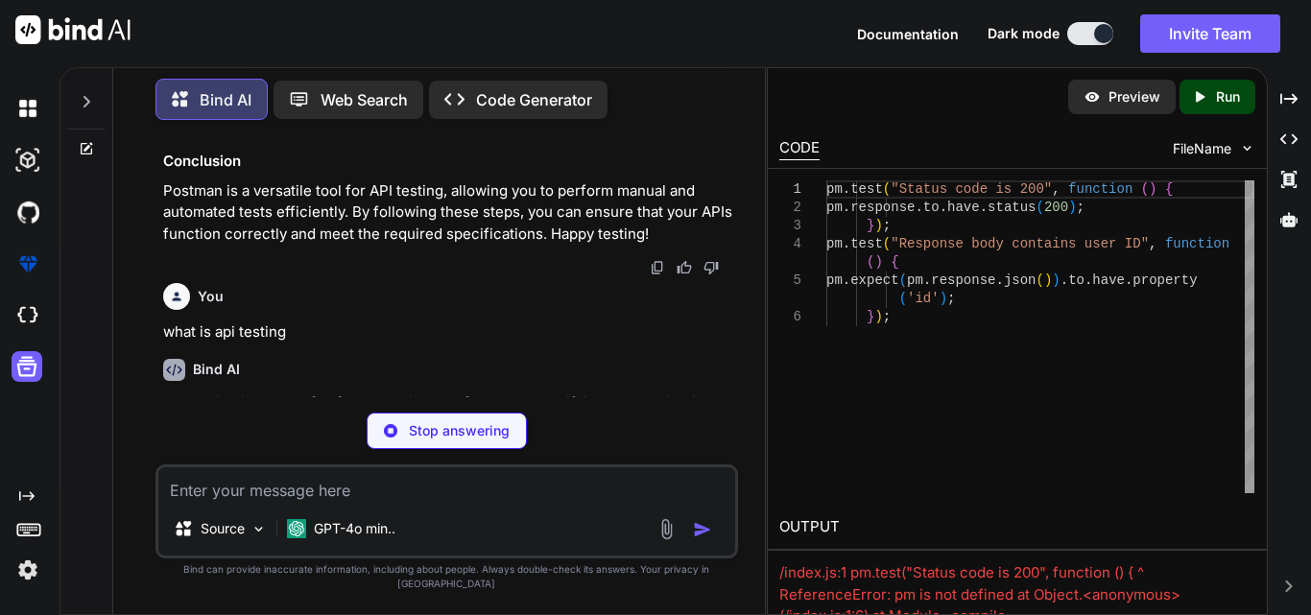
type textarea "x"
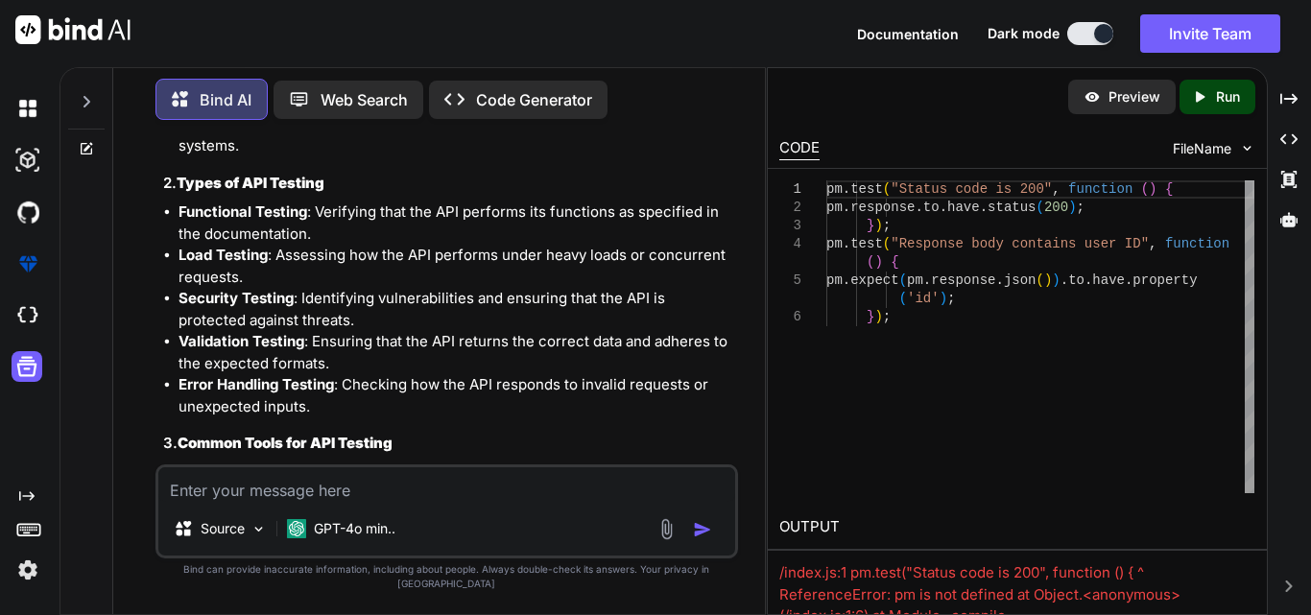
scroll to position [2885, 0]
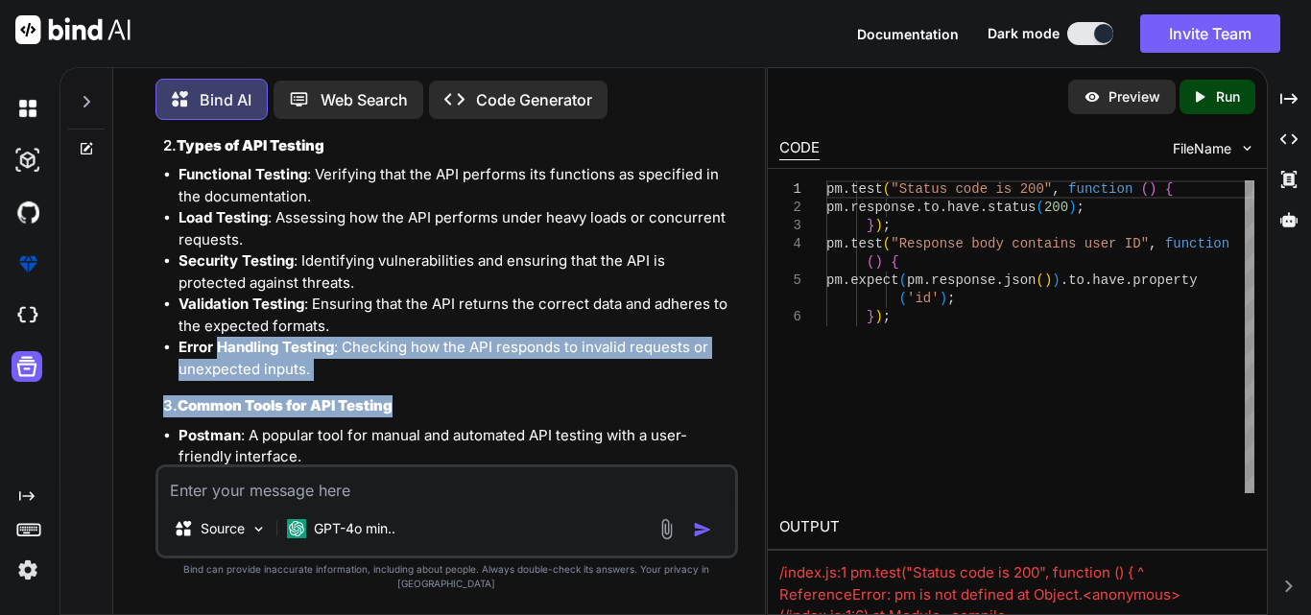
drag, startPoint x: 221, startPoint y: 346, endPoint x: 126, endPoint y: 443, distance: 135.7
click at [133, 429] on div "You 7 principles of testing Bind AI The seven principles of testing, often refe…" at bounding box center [447, 374] width 636 height 479
click at [483, 412] on h3 "3. Common Tools for API Testing" at bounding box center [448, 406] width 571 height 22
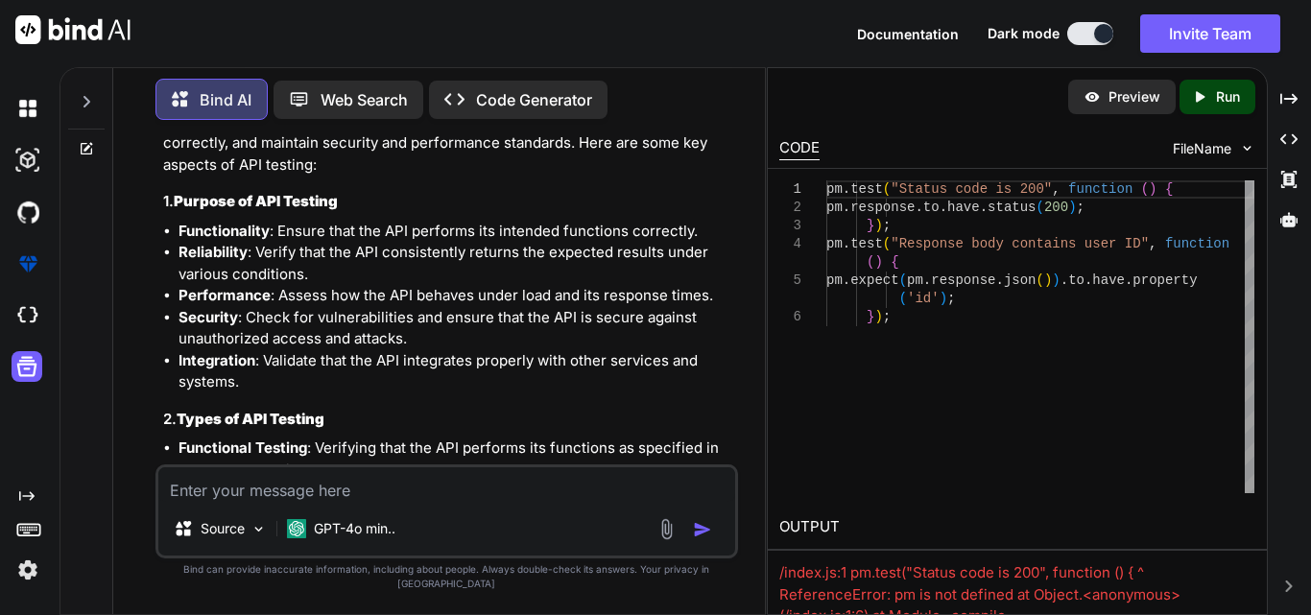
scroll to position [2598, 0]
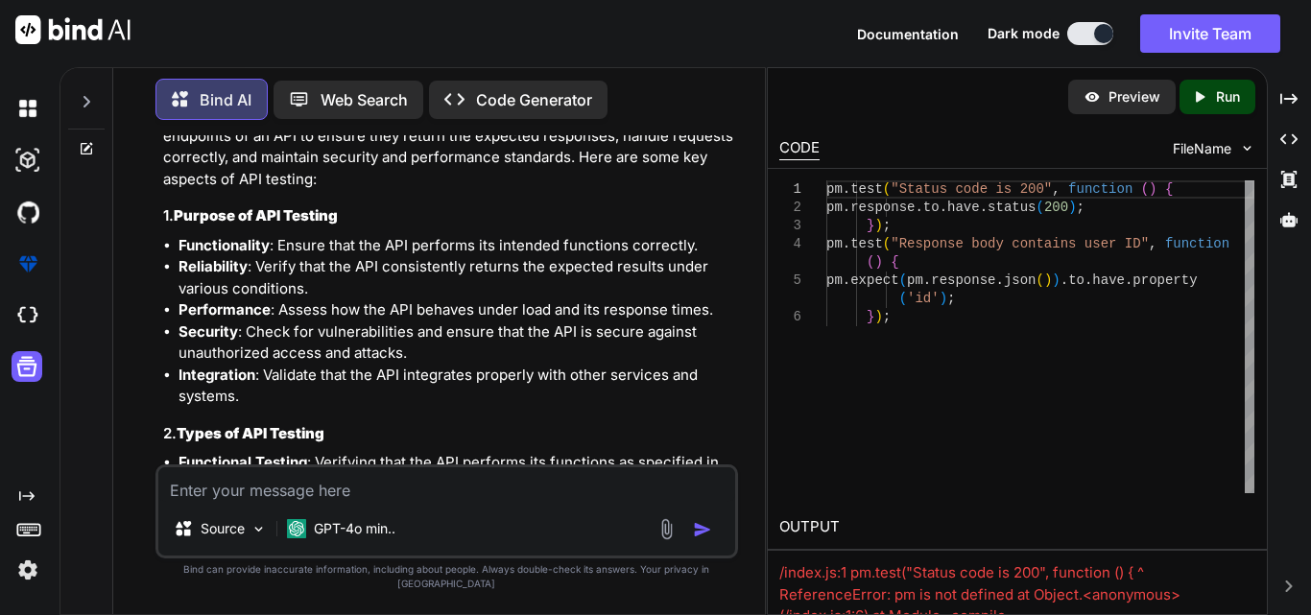
click at [678, 293] on li "Reliability : Verify that the API consistently returns the expected results und…" at bounding box center [456, 277] width 556 height 43
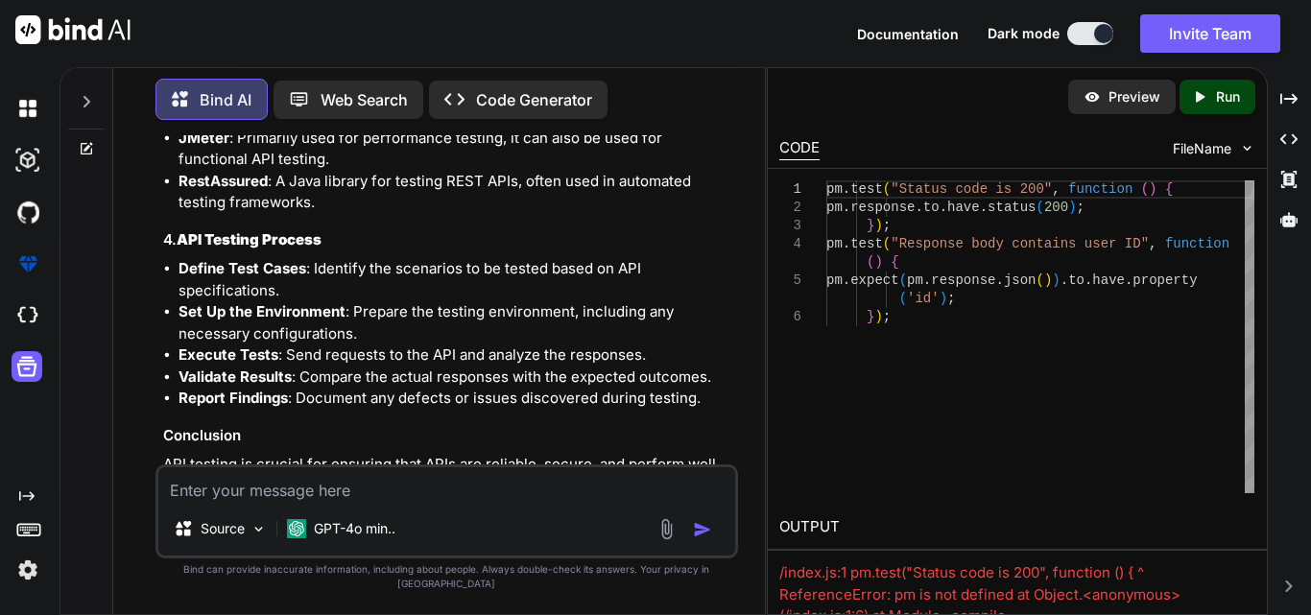
scroll to position [3365, 0]
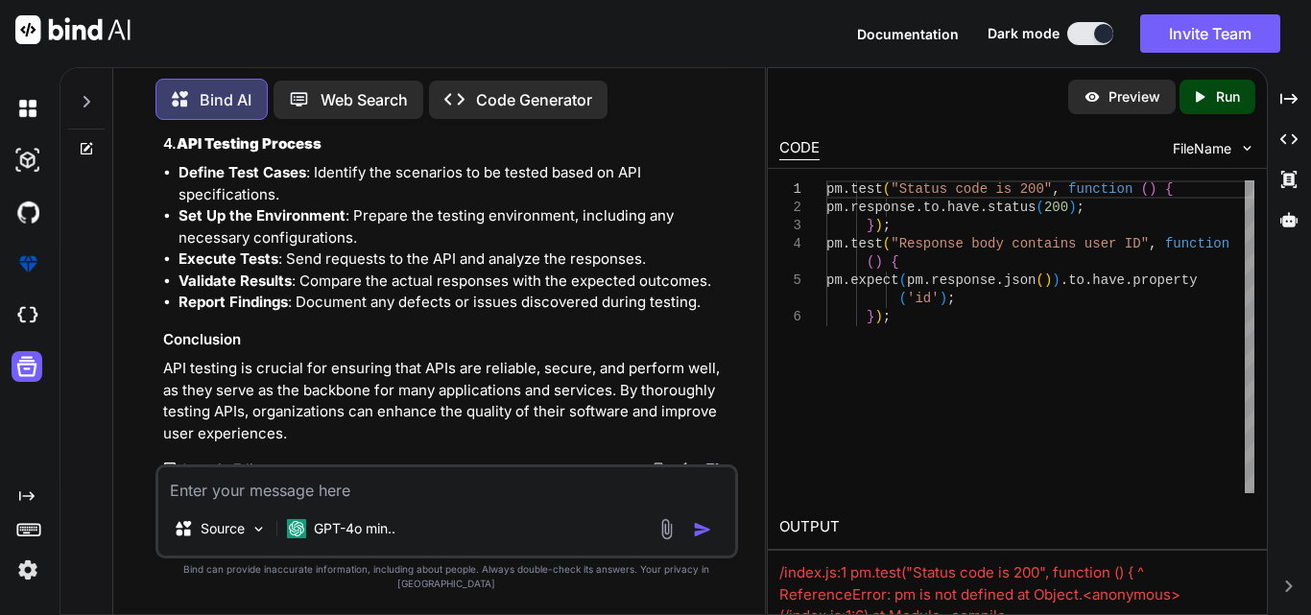
click at [682, 72] on div "Bind AI Web Search Created with Pixso. Code Generator" at bounding box center [446, 99] width 582 height 57
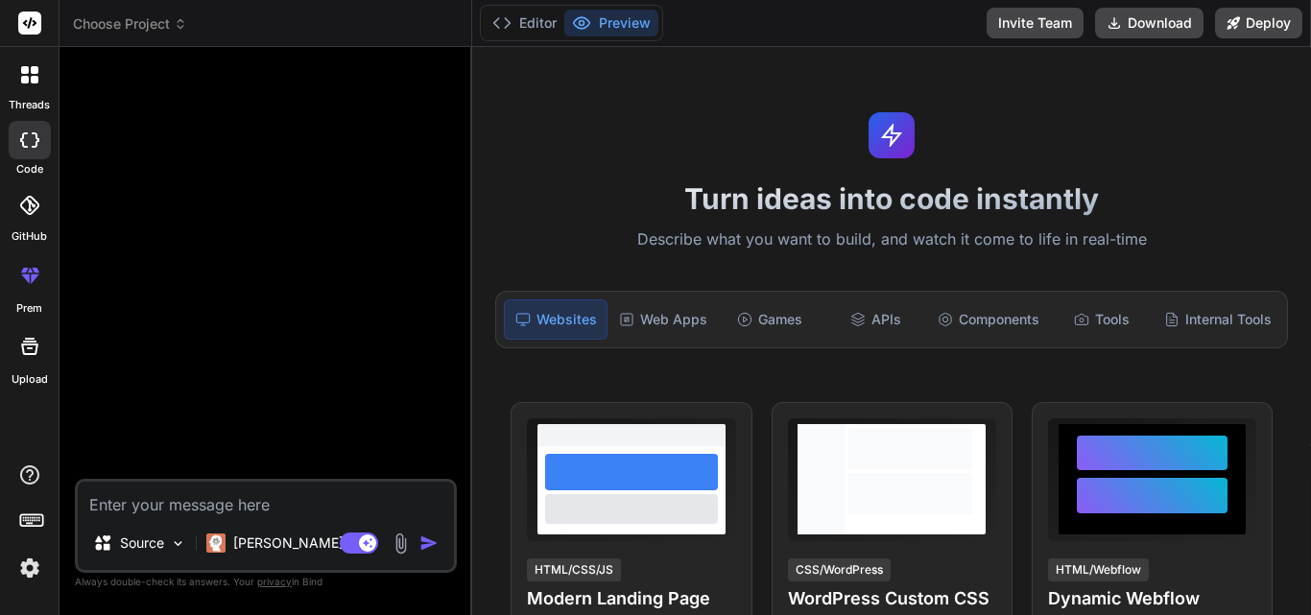
click at [344, 474] on div at bounding box center [268, 270] width 378 height 416
type textarea "x"
click at [345, 493] on textarea at bounding box center [266, 499] width 376 height 35
type textarea "s"
type textarea "x"
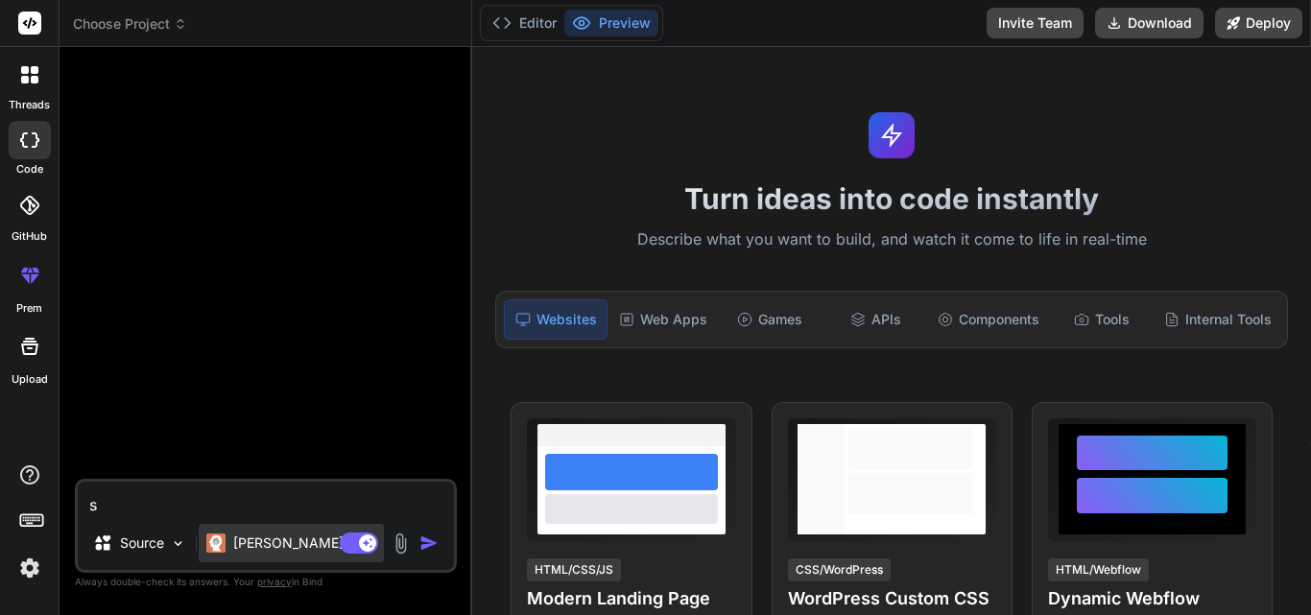
type textarea "ss"
type textarea "x"
type textarea "sss"
type textarea "x"
type textarea "ssss"
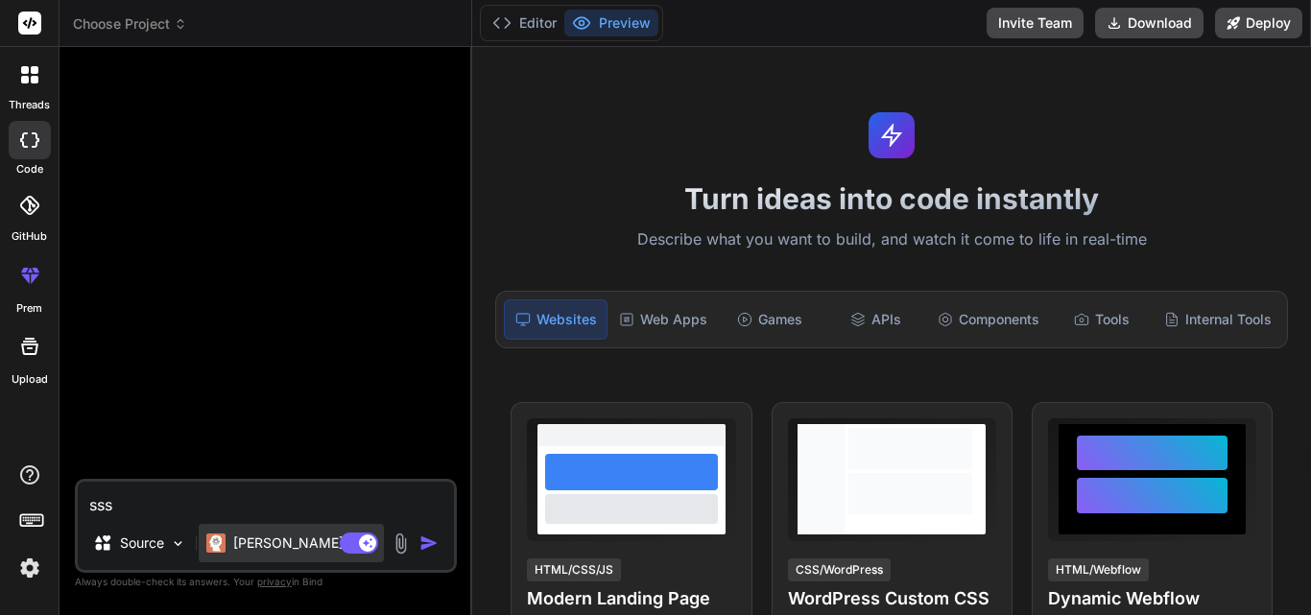
type textarea "x"
type textarea "sssss"
type textarea "x"
type textarea "ssssss"
type textarea "x"
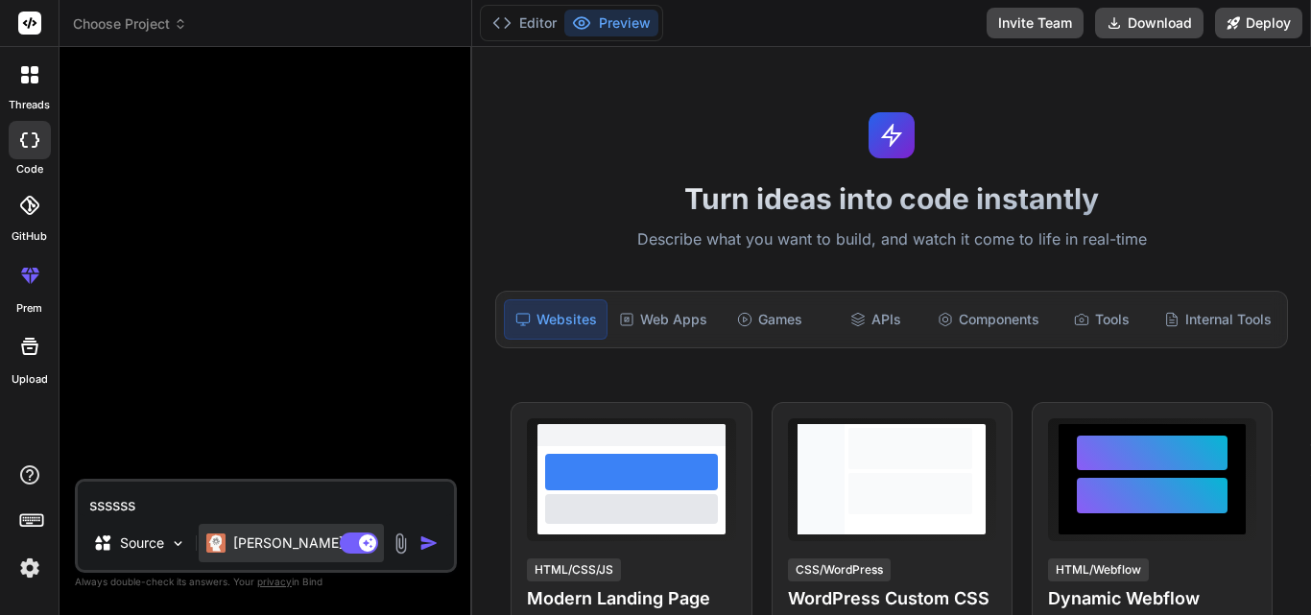
type textarea "sssssss"
type textarea "x"
type textarea "ssssssss"
type textarea "x"
type textarea "sssssssss"
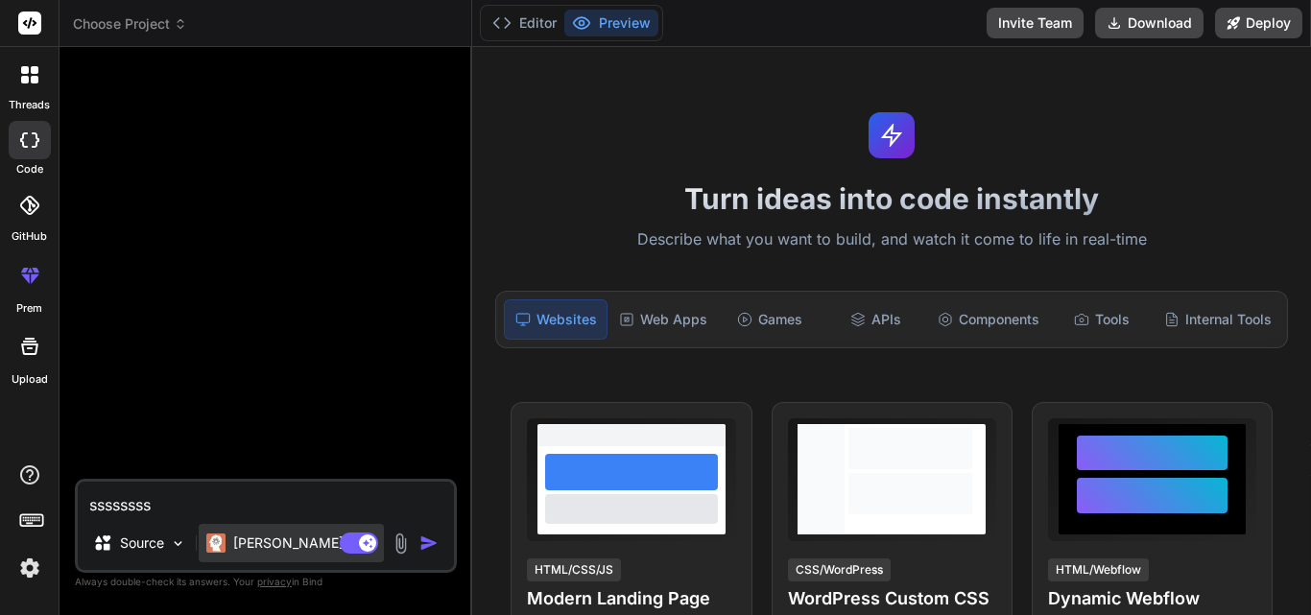
type textarea "x"
type textarea "sssssssss\"
type textarea "x"
type textarea "sssssssss"
type textarea "x"
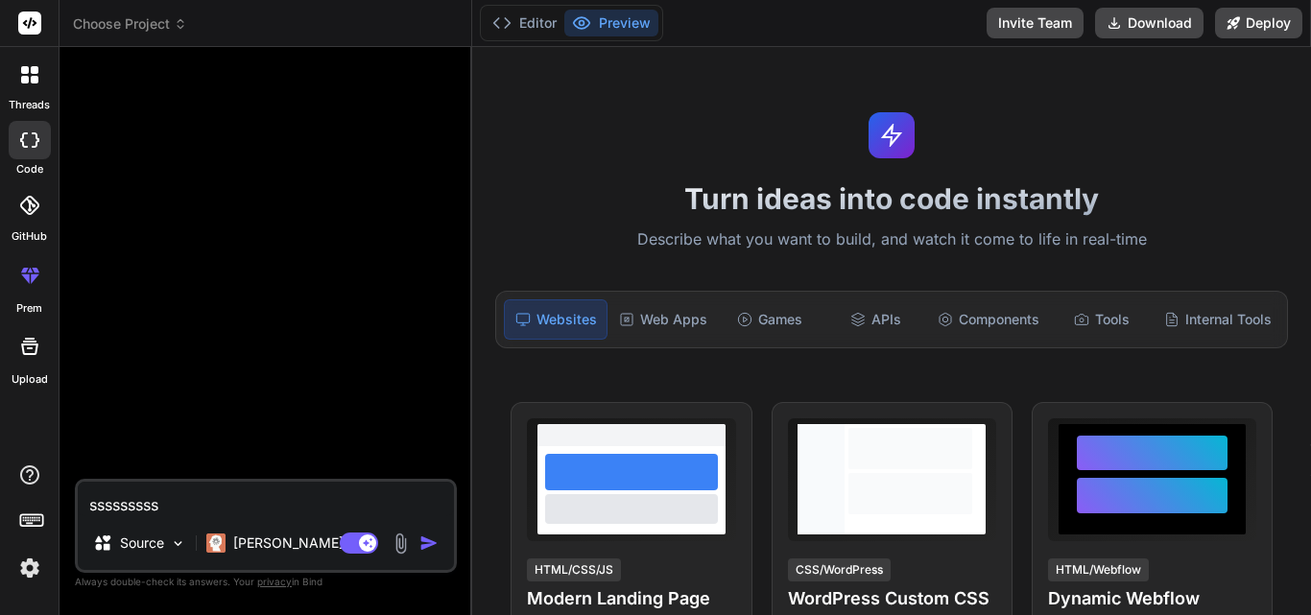
type textarea "ssssssss"
type textarea "x"
type textarea "sssssss"
type textarea "x"
type textarea "ssssss"
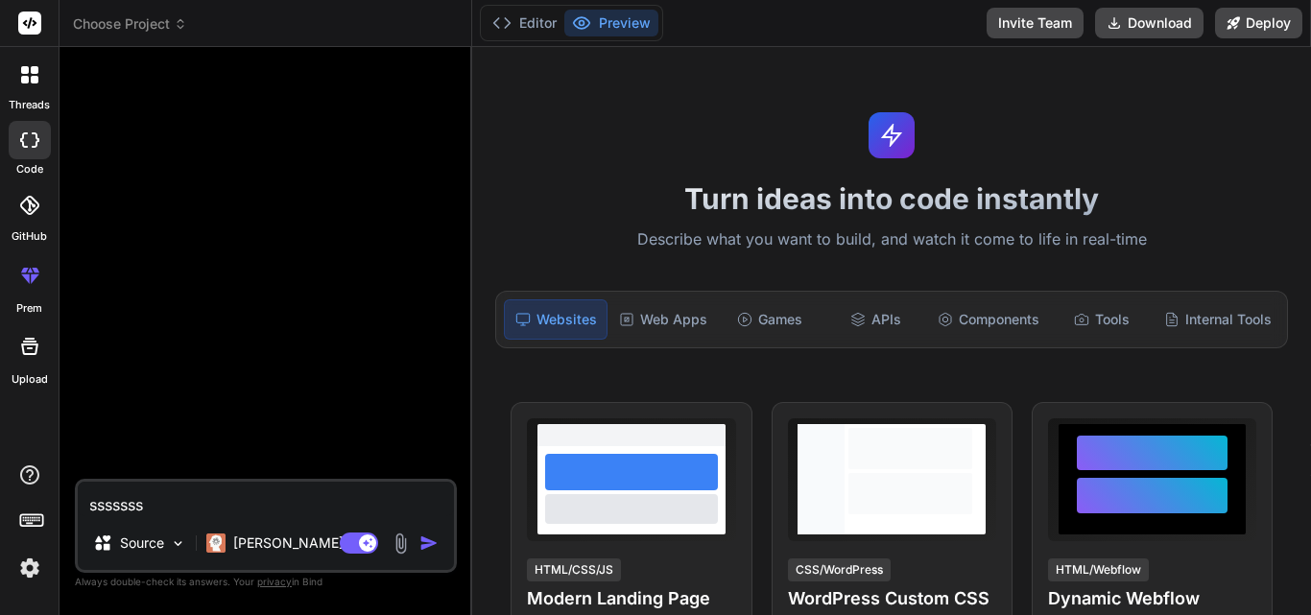
type textarea "x"
type textarea "sssss"
type textarea "x"
type textarea "ssss"
type textarea "x"
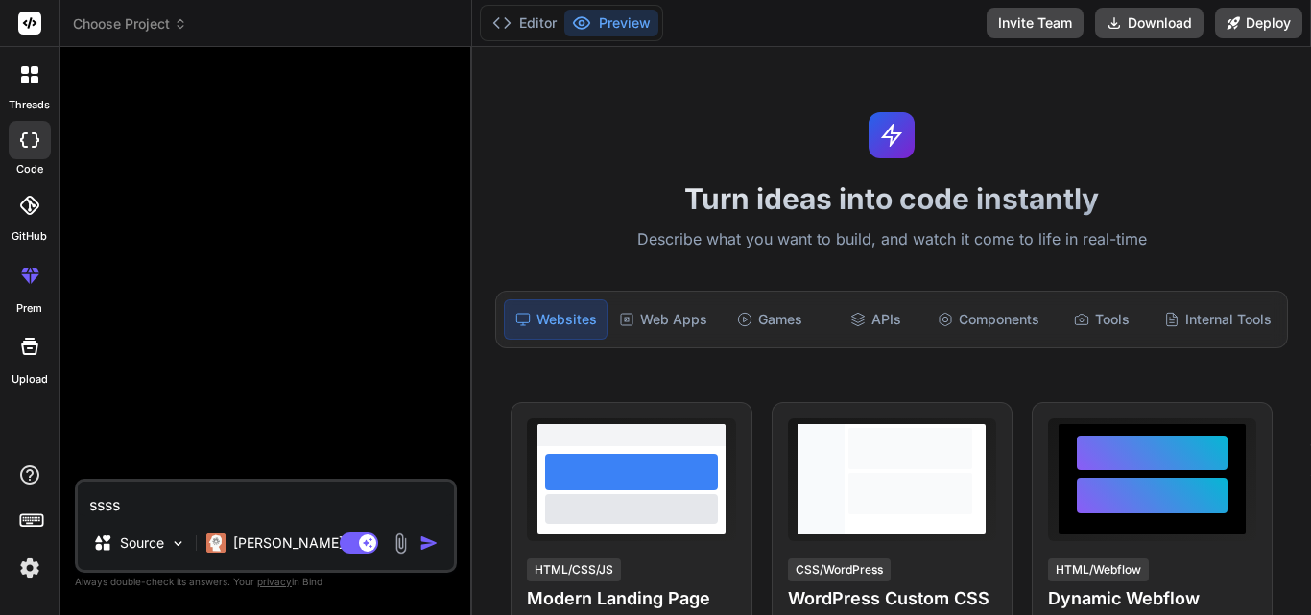
type textarea "sss"
type textarea "x"
type textarea "ss"
type textarea "x"
type textarea "s"
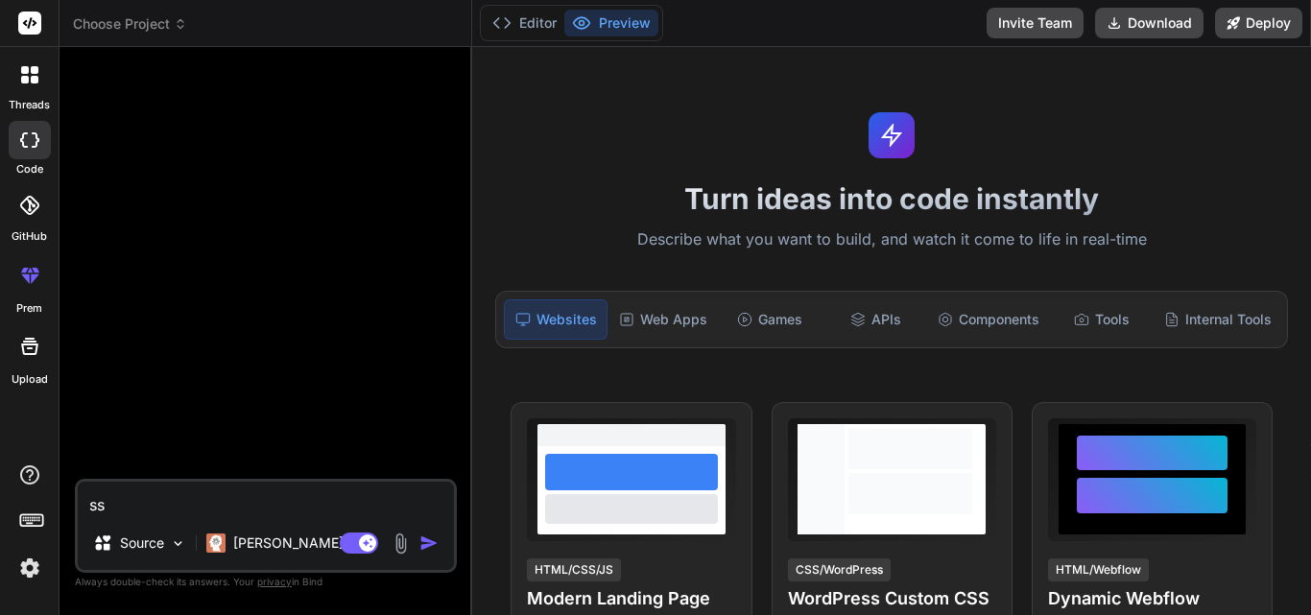
type textarea "x"
type textarea "h"
type textarea "x"
type textarea "hi"
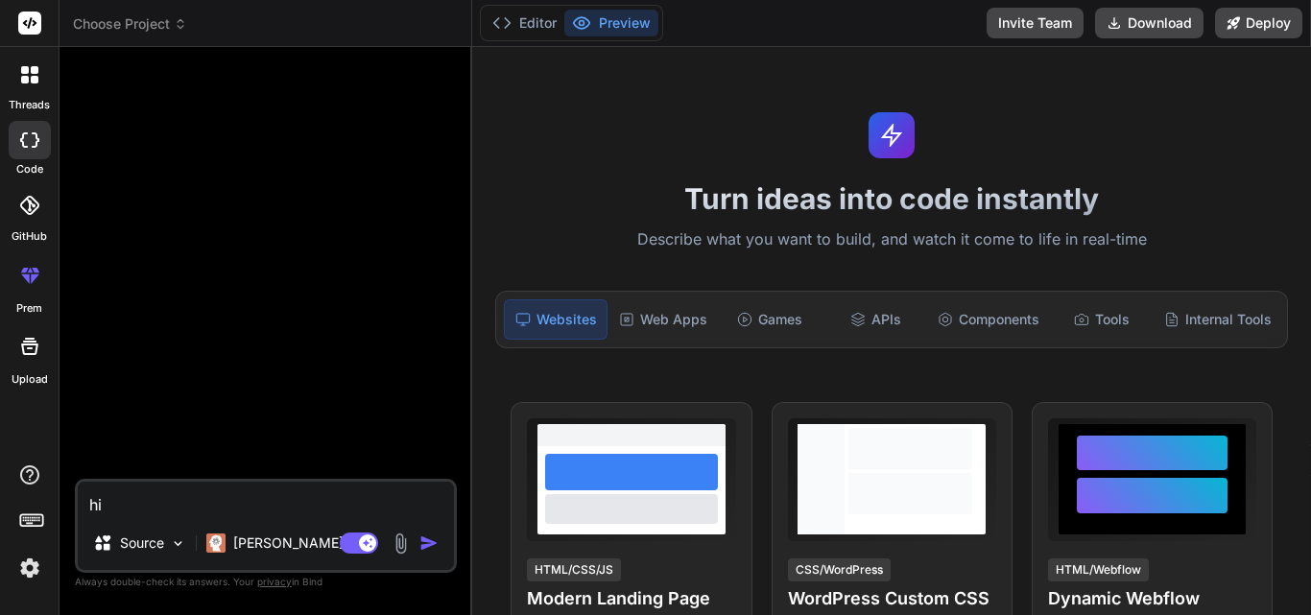
type textarea "x"
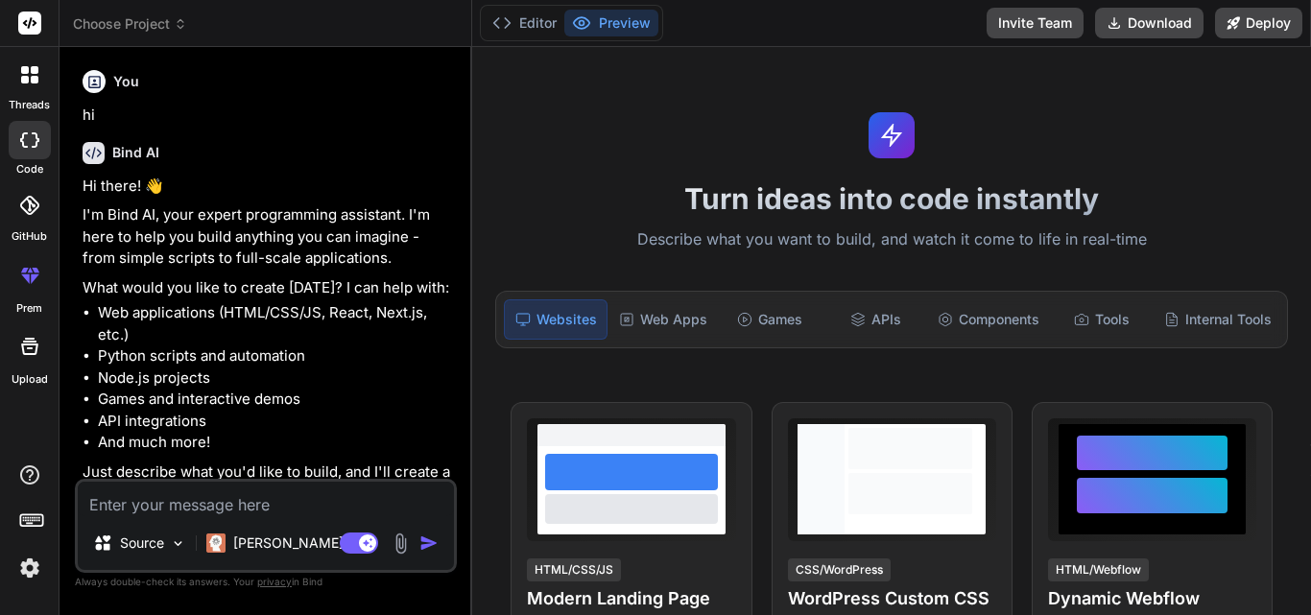
type textarea "x"
